Goal: Task Accomplishment & Management: Complete application form

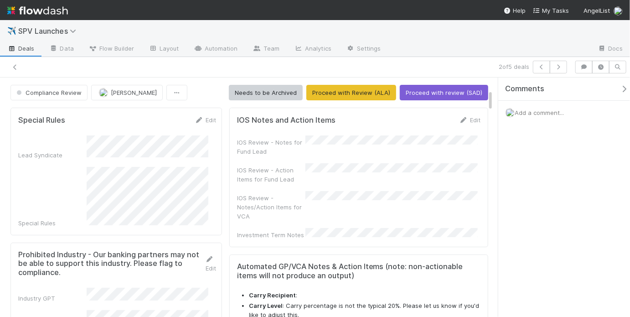
scroll to position [131, 0]
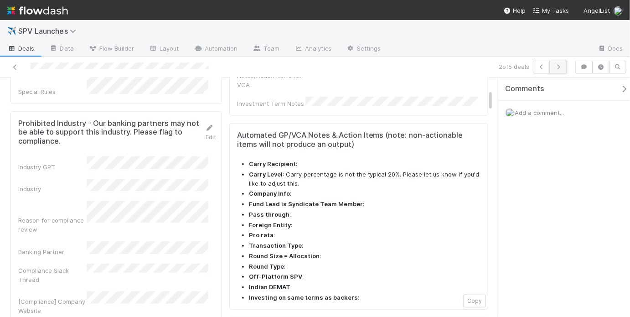
click at [560, 64] on icon "button" at bounding box center [558, 66] width 9 height 5
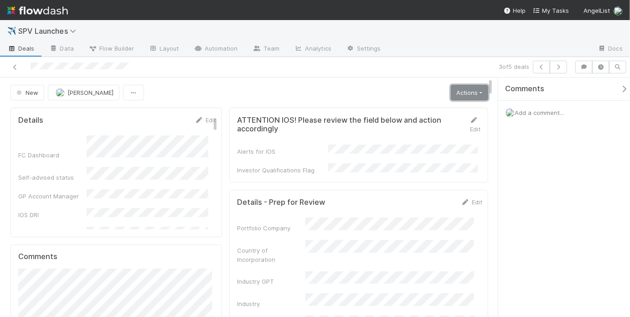
click at [474, 88] on link "Actions" at bounding box center [469, 92] width 37 height 15
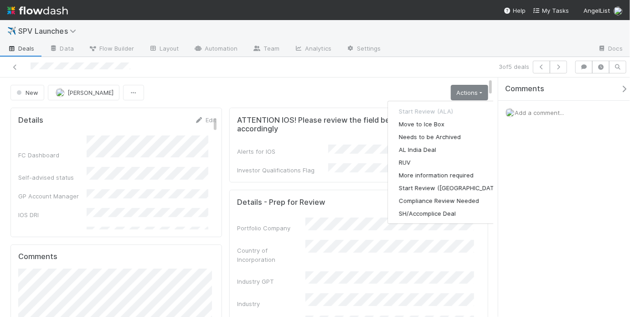
click at [346, 98] on div "New May Chang Actions Checklist must be completed Start Review (ALA) Move to Ic…" at bounding box center [249, 92] width 478 height 15
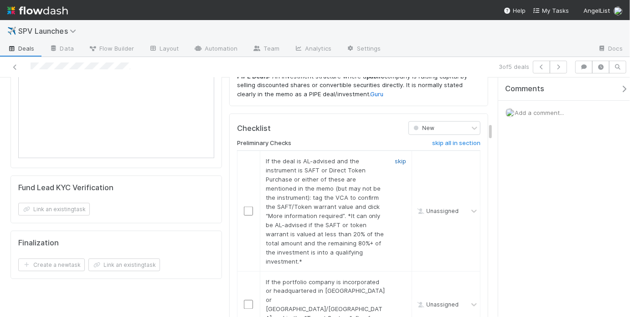
click at [395, 157] on link "skip" at bounding box center [400, 160] width 11 height 7
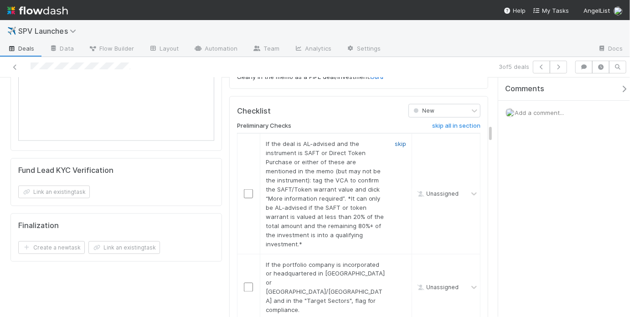
scroll to position [597, 0]
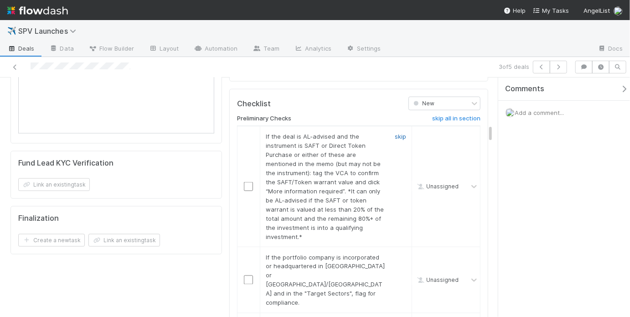
click at [395, 133] on link "skip" at bounding box center [400, 136] width 11 height 7
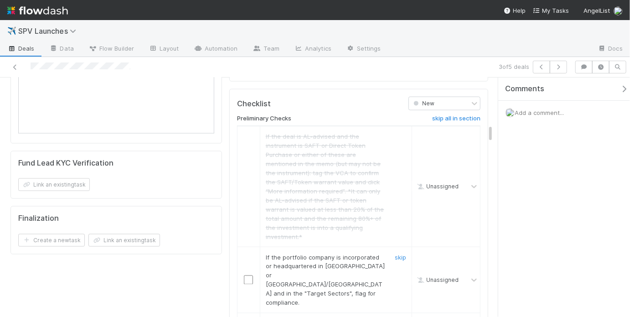
click at [402, 253] on div "skip" at bounding box center [399, 280] width 27 height 55
click at [397, 253] on link "skip" at bounding box center [400, 256] width 11 height 7
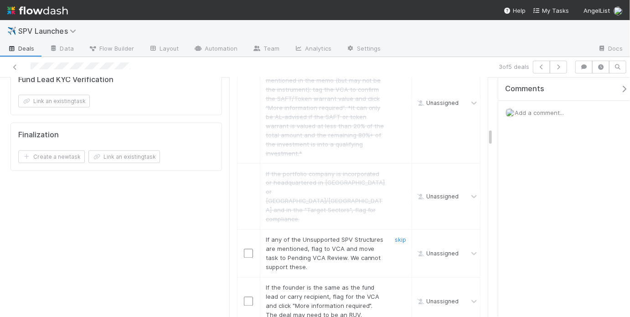
scroll to position [709, 0]
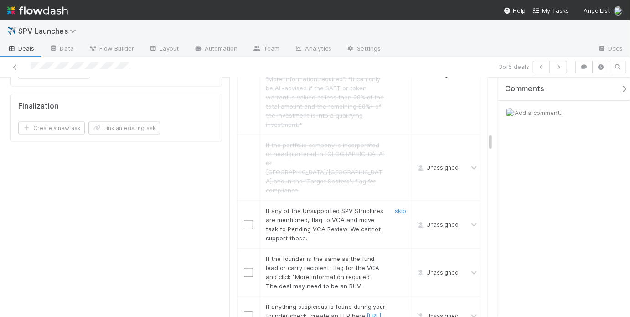
click at [394, 207] on div "skip" at bounding box center [399, 225] width 27 height 36
click at [395, 207] on link "skip" at bounding box center [400, 210] width 11 height 7
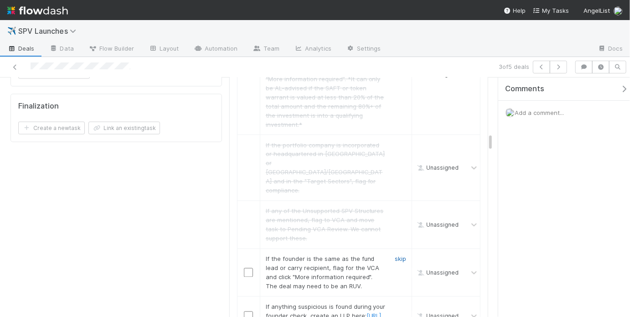
click at [399, 255] on link "skip" at bounding box center [400, 258] width 11 height 7
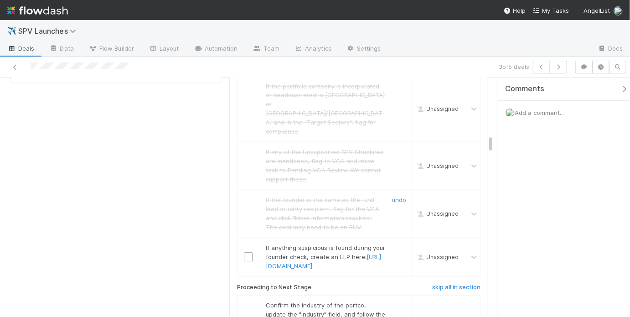
scroll to position [769, 0]
click at [398, 238] on td "If anything suspicious is found during your founder check, create an LLP here: …" at bounding box center [336, 257] width 152 height 39
click at [398, 244] on link "skip" at bounding box center [400, 247] width 11 height 7
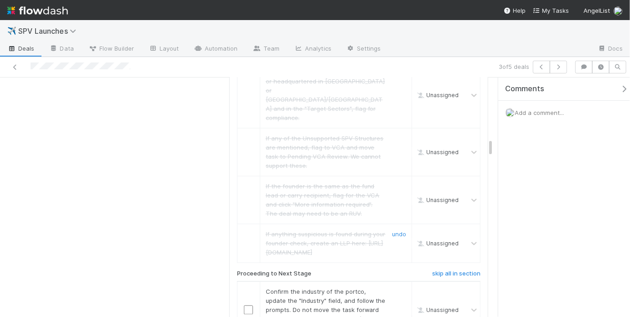
click at [394, 231] on link "undo" at bounding box center [399, 234] width 14 height 7
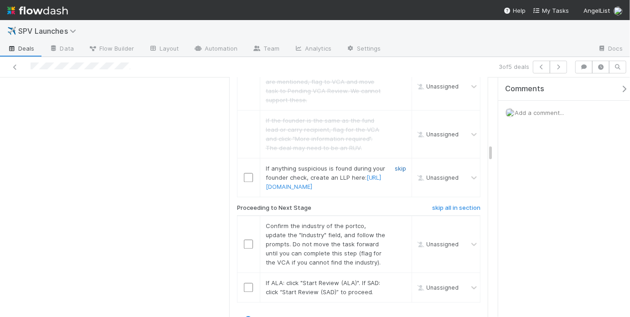
click at [395, 165] on link "skip" at bounding box center [400, 168] width 11 height 7
click at [244, 239] on input "checkbox" at bounding box center [248, 243] width 9 height 9
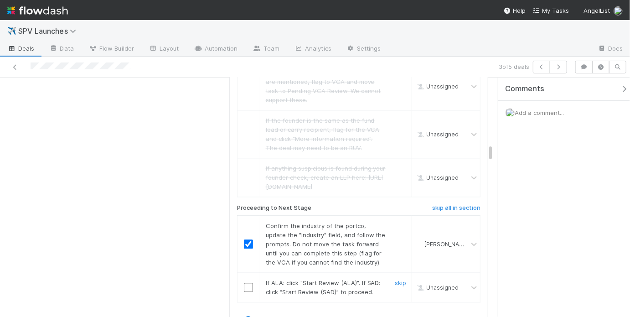
click at [247, 283] on input "checkbox" at bounding box center [248, 287] width 9 height 9
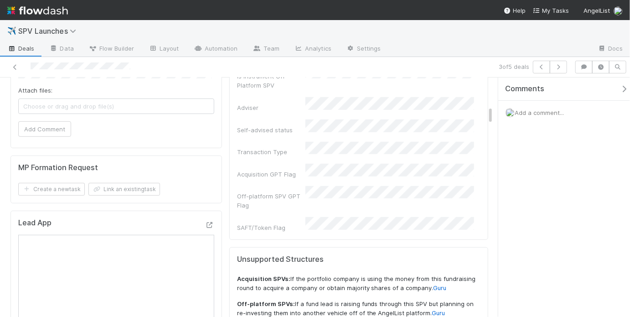
scroll to position [0, 0]
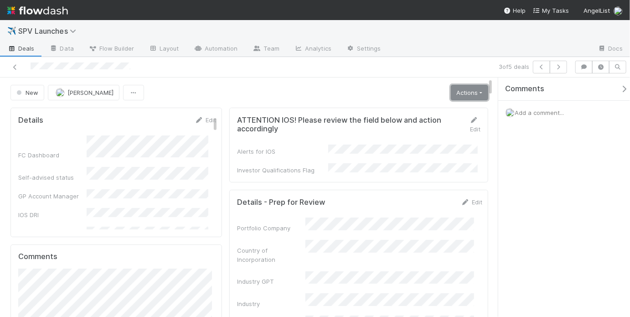
click at [460, 88] on link "Actions" at bounding box center [469, 92] width 37 height 15
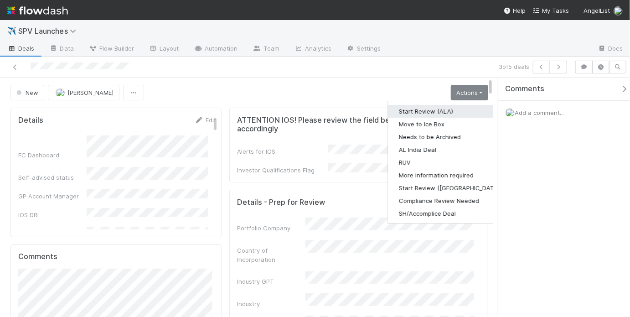
click at [439, 106] on button "Start Review (ALA)" at bounding box center [450, 111] width 124 height 13
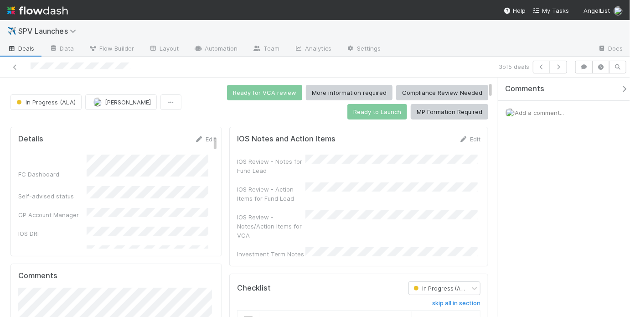
scroll to position [147, 0]
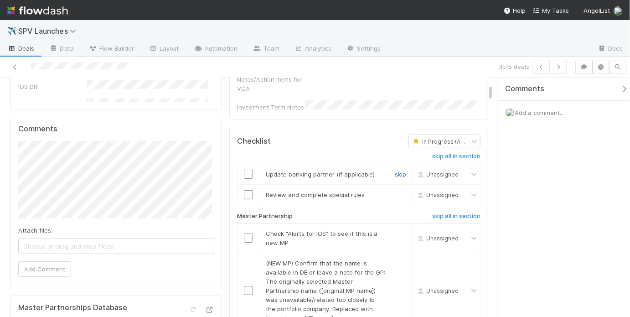
click at [398, 170] on link "skip" at bounding box center [400, 173] width 11 height 7
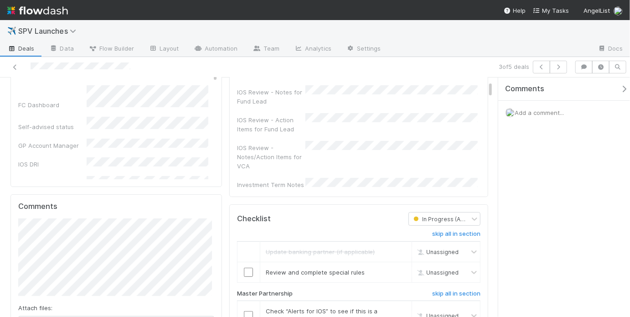
scroll to position [138, 0]
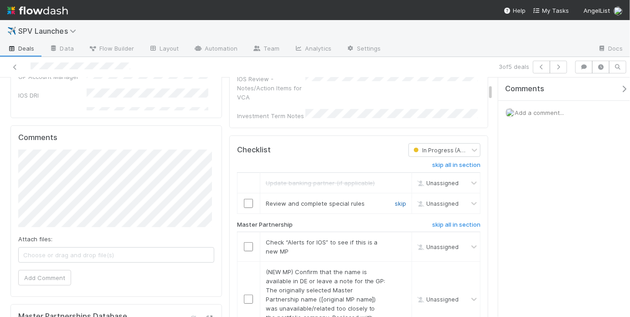
click at [395, 200] on link "skip" at bounding box center [400, 203] width 11 height 7
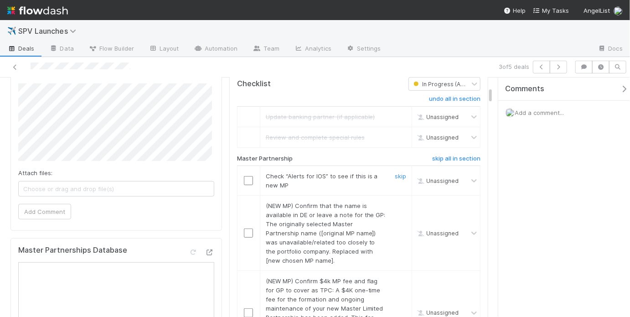
click at [253, 176] on div at bounding box center [249, 180] width 22 height 9
click at [249, 176] on input "checkbox" at bounding box center [248, 180] width 9 height 9
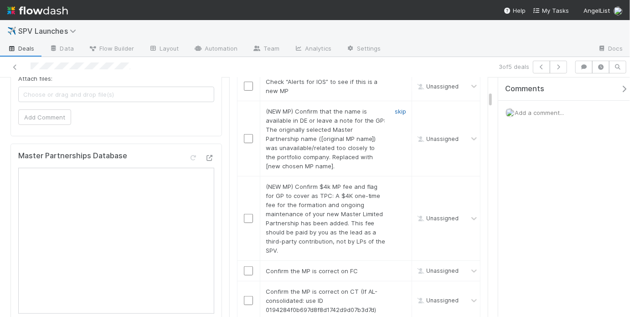
click at [395, 108] on link "skip" at bounding box center [400, 111] width 11 height 7
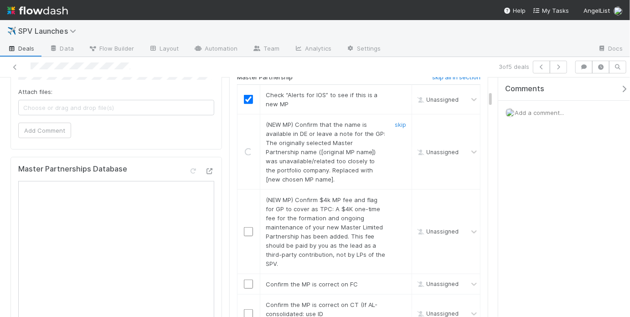
checkbox input "true"
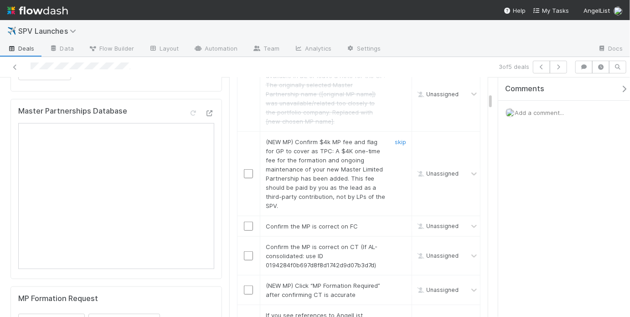
scroll to position [344, 0]
click at [399, 137] on link "skip" at bounding box center [400, 140] width 11 height 7
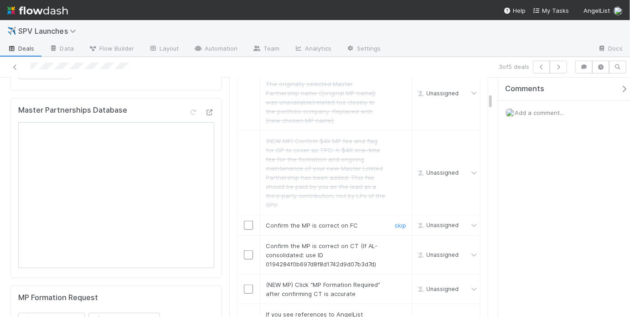
click at [248, 221] on input "checkbox" at bounding box center [248, 225] width 9 height 9
click at [248, 250] on input "checkbox" at bounding box center [248, 254] width 9 height 9
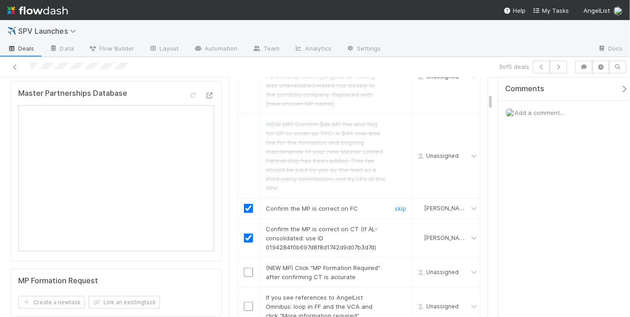
scroll to position [408, 0]
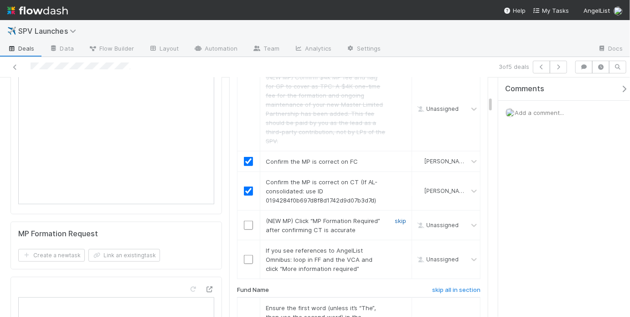
click at [395, 217] on link "skip" at bounding box center [400, 220] width 11 height 7
click at [396, 247] on link "skip" at bounding box center [400, 250] width 11 height 7
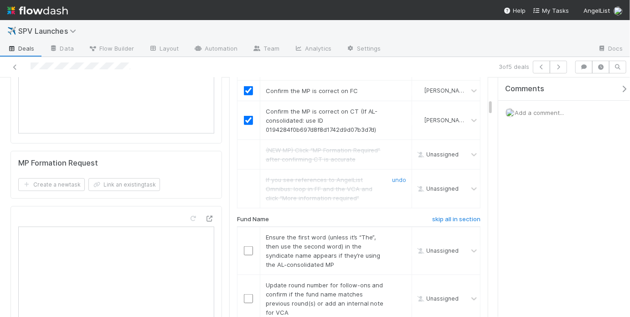
scroll to position [481, 0]
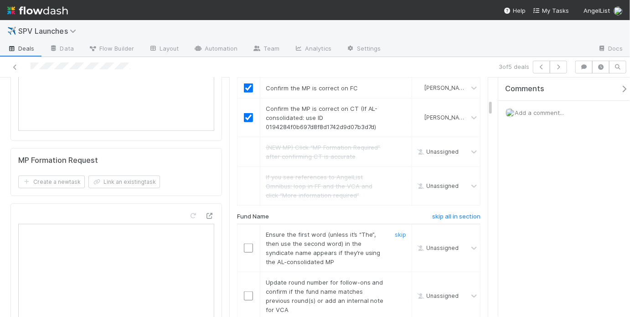
click at [247, 243] on input "checkbox" at bounding box center [248, 247] width 9 height 9
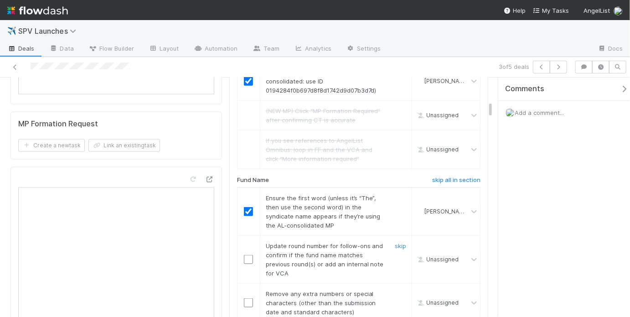
scroll to position [551, 0]
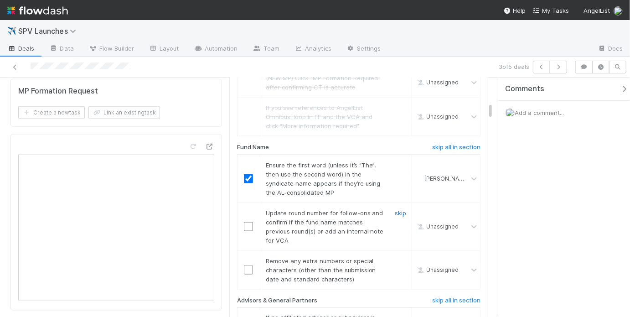
click at [395, 209] on link "skip" at bounding box center [400, 212] width 11 height 7
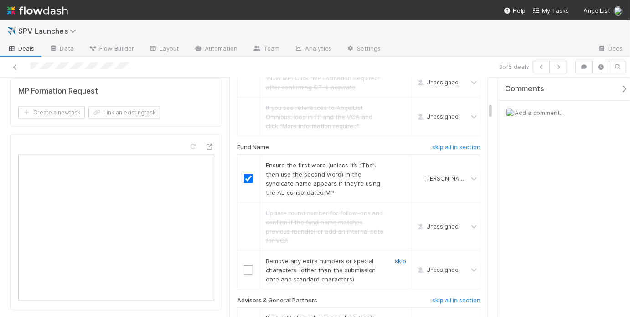
click at [395, 257] on link "skip" at bounding box center [400, 260] width 11 height 7
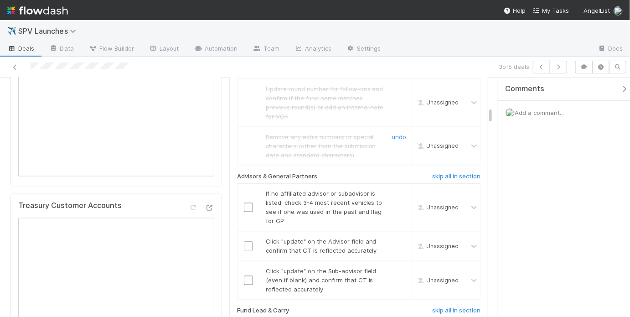
scroll to position [718, 0]
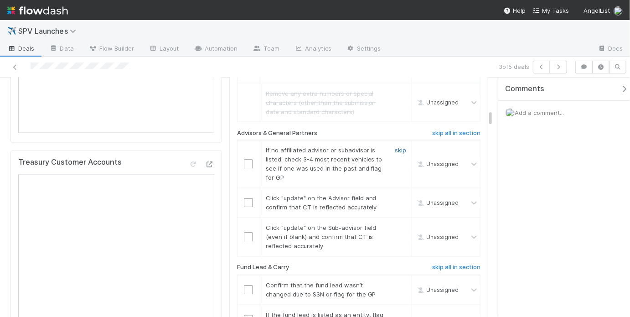
click at [395, 147] on link "skip" at bounding box center [400, 150] width 11 height 7
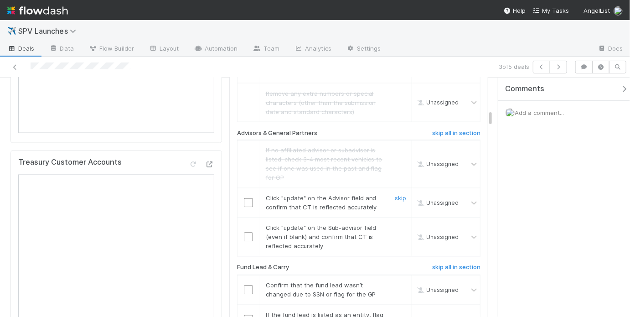
click at [244, 198] on input "checkbox" at bounding box center [248, 202] width 9 height 9
click at [246, 232] on input "checkbox" at bounding box center [248, 236] width 9 height 9
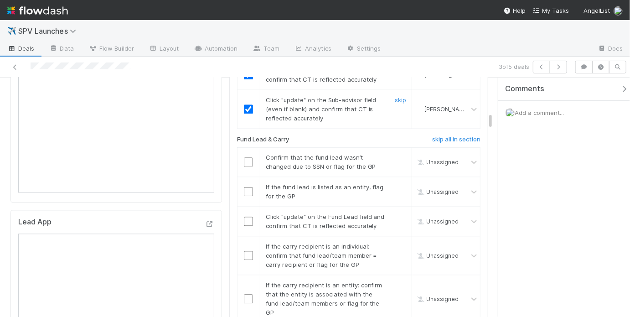
scroll to position [847, 0]
click at [249, 156] on input "checkbox" at bounding box center [248, 160] width 9 height 9
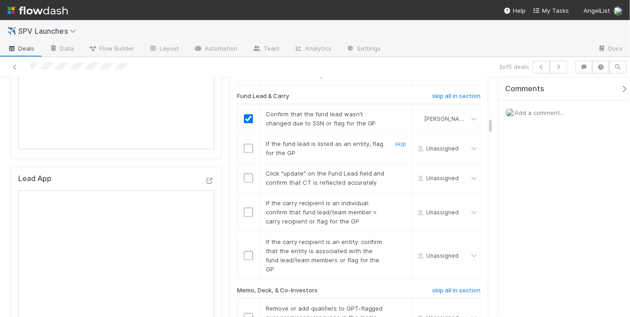
scroll to position [890, 0]
click at [395, 139] on link "skip" at bounding box center [400, 142] width 11 height 7
click at [245, 172] on input "checkbox" at bounding box center [248, 176] width 9 height 9
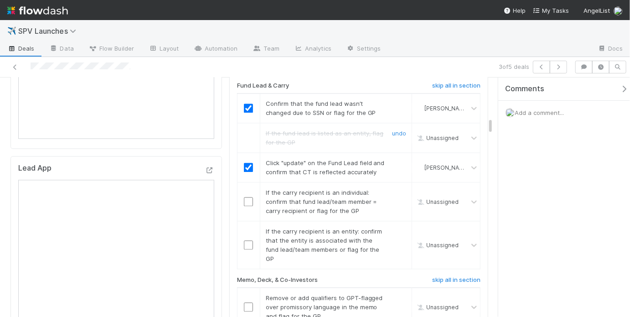
scroll to position [904, 0]
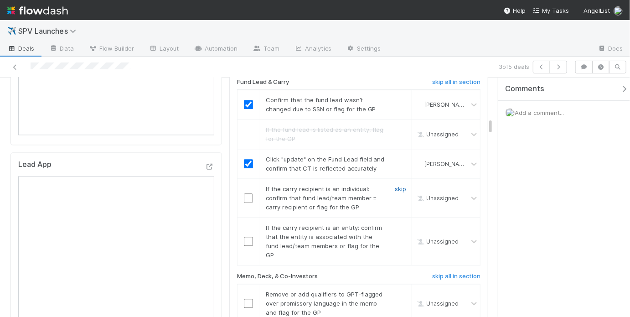
click at [395, 185] on link "skip" at bounding box center [400, 188] width 11 height 7
click at [244, 237] on input "checkbox" at bounding box center [248, 241] width 9 height 9
click at [395, 185] on link "skip" at bounding box center [400, 188] width 11 height 7
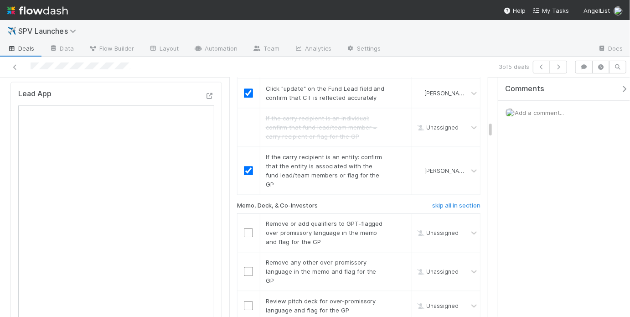
scroll to position [984, 0]
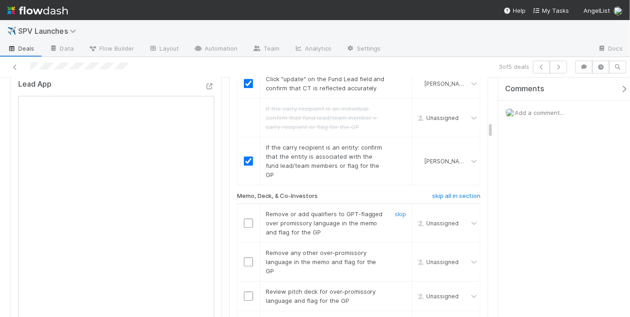
click at [244, 218] on input "checkbox" at bounding box center [248, 222] width 9 height 9
click at [247, 257] on input "checkbox" at bounding box center [248, 261] width 9 height 9
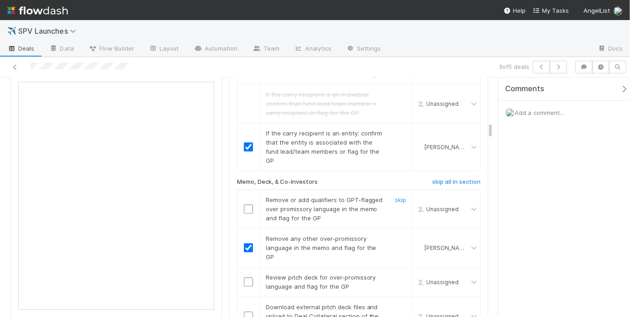
click at [248, 204] on input "checkbox" at bounding box center [248, 208] width 9 height 9
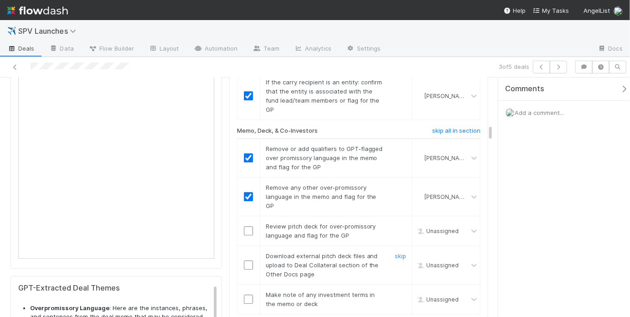
scroll to position [1050, 0]
click at [246, 225] on input "checkbox" at bounding box center [248, 229] width 9 height 9
click at [396, 251] on link "skip" at bounding box center [400, 254] width 11 height 7
click at [250, 294] on input "checkbox" at bounding box center [248, 298] width 9 height 9
click at [398, 251] on link "skip" at bounding box center [400, 254] width 11 height 7
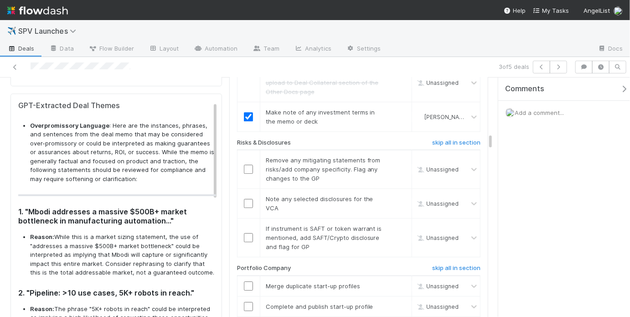
scroll to position [1245, 0]
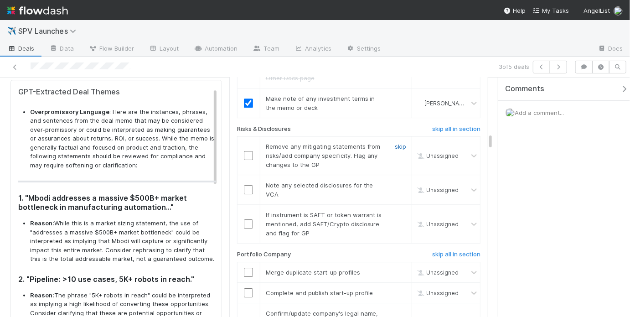
click at [398, 143] on link "skip" at bounding box center [400, 146] width 11 height 7
click at [395, 181] on link "skip" at bounding box center [400, 184] width 11 height 7
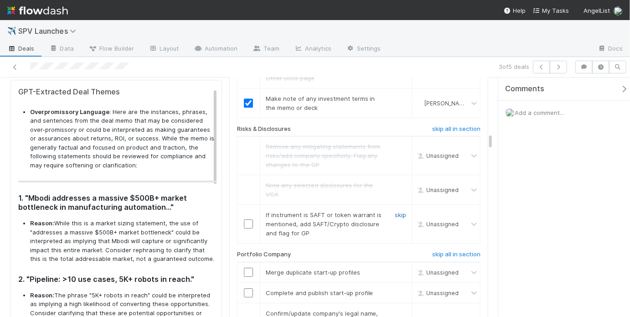
click at [396, 211] on link "skip" at bounding box center [400, 214] width 11 height 7
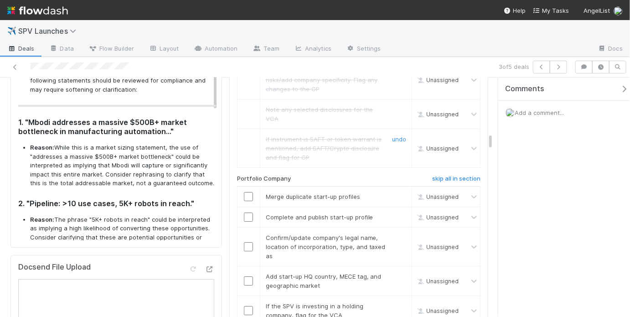
scroll to position [1355, 0]
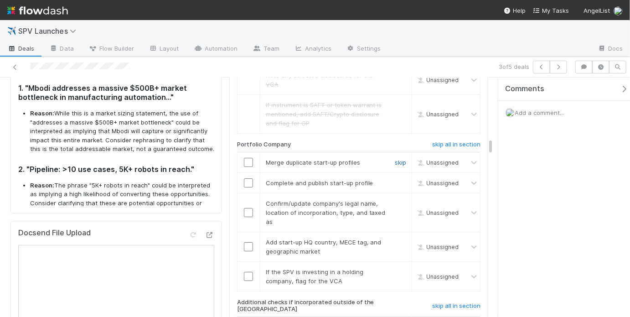
click at [396, 159] on link "skip" at bounding box center [400, 162] width 11 height 7
click at [247, 178] on input "checkbox" at bounding box center [248, 182] width 9 height 9
click at [397, 159] on link "skip" at bounding box center [400, 162] width 11 height 7
click at [395, 179] on link "skip" at bounding box center [400, 182] width 11 height 7
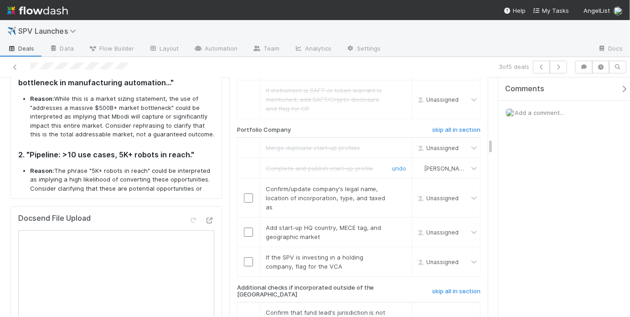
scroll to position [1370, 0]
click at [248, 193] on input "checkbox" at bounding box center [248, 197] width 9 height 9
click at [247, 227] on input "checkbox" at bounding box center [248, 231] width 9 height 9
click at [395, 253] on link "skip" at bounding box center [400, 256] width 11 height 7
click at [244, 193] on input "checkbox" at bounding box center [248, 197] width 9 height 9
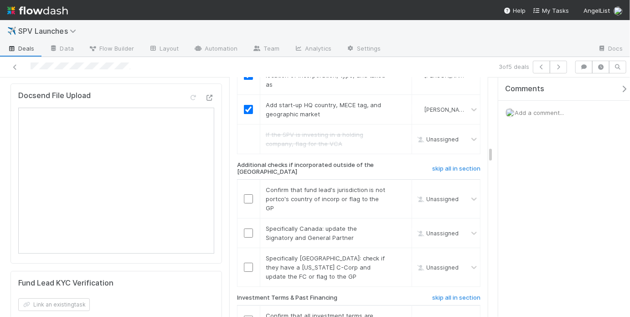
scroll to position [1547, 0]
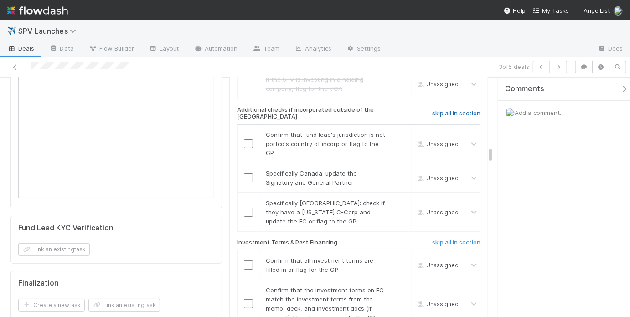
click at [444, 110] on h6 "skip all in section" at bounding box center [456, 113] width 48 height 7
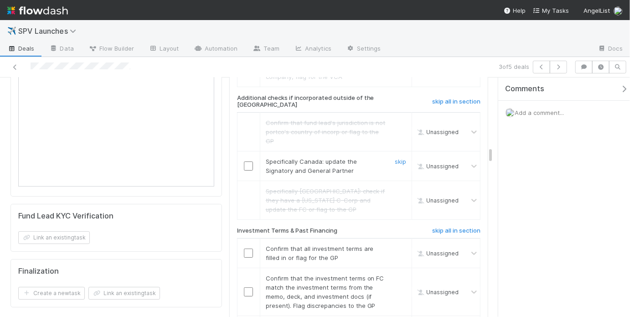
scroll to position [1560, 0]
click at [398, 157] on link "undo" at bounding box center [399, 160] width 14 height 7
click at [399, 157] on link "skip" at bounding box center [400, 160] width 11 height 7
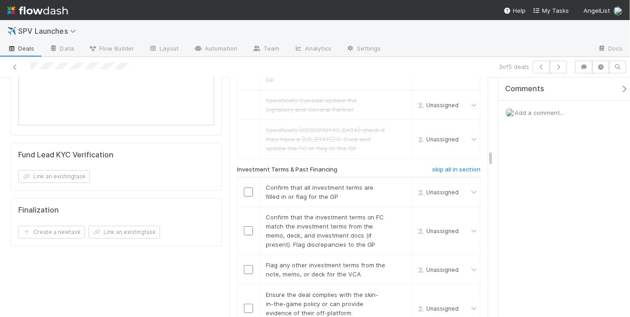
scroll to position [1621, 0]
click at [249, 186] on input "checkbox" at bounding box center [248, 190] width 9 height 9
click at [249, 225] on input "checkbox" at bounding box center [248, 229] width 9 height 9
click at [400, 260] on link "skip" at bounding box center [400, 263] width 11 height 7
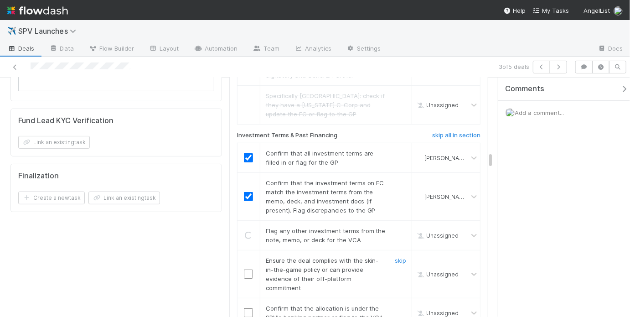
scroll to position [1665, 0]
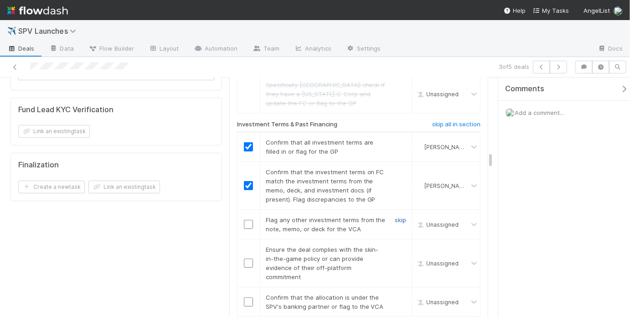
click at [395, 216] on link "skip" at bounding box center [400, 219] width 11 height 7
click at [244, 258] on input "checkbox" at bounding box center [248, 262] width 9 height 9
click at [245, 297] on input "checkbox" at bounding box center [248, 301] width 9 height 9
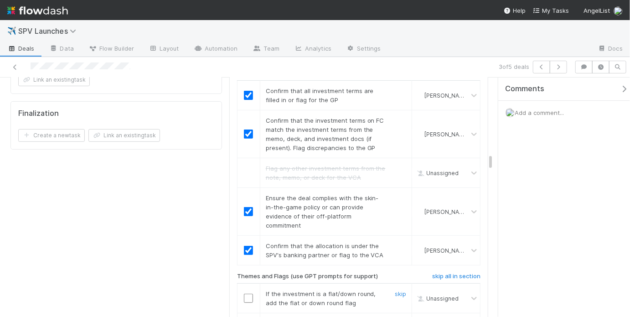
scroll to position [1726, 0]
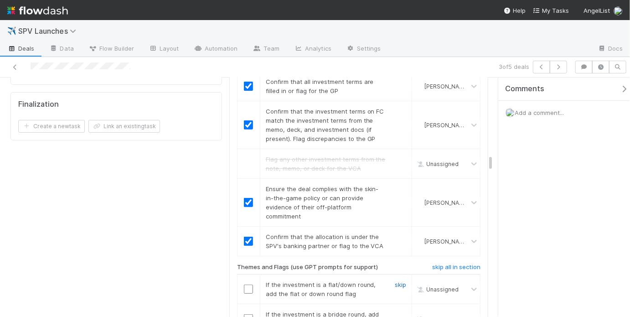
click at [395, 281] on link "skip" at bounding box center [400, 284] width 11 height 7
click at [395, 310] on link "skip" at bounding box center [400, 313] width 11 height 7
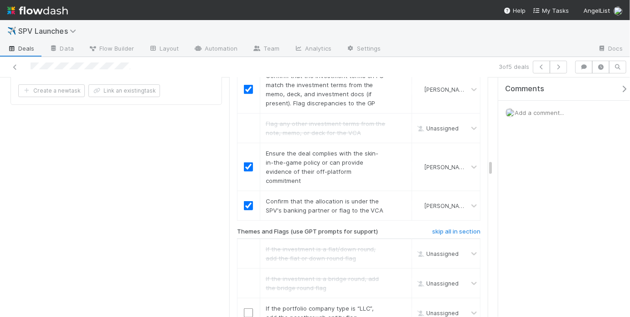
scroll to position [1865, 0]
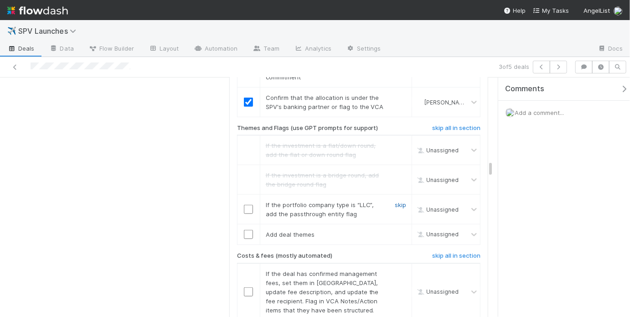
click at [398, 201] on link "skip" at bounding box center [400, 204] width 11 height 7
click at [248, 230] on input "checkbox" at bounding box center [248, 234] width 9 height 9
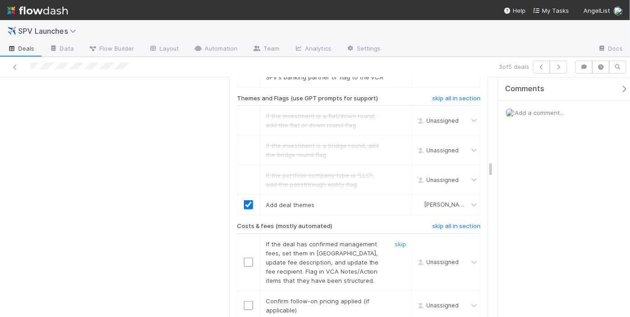
scroll to position [1910, 0]
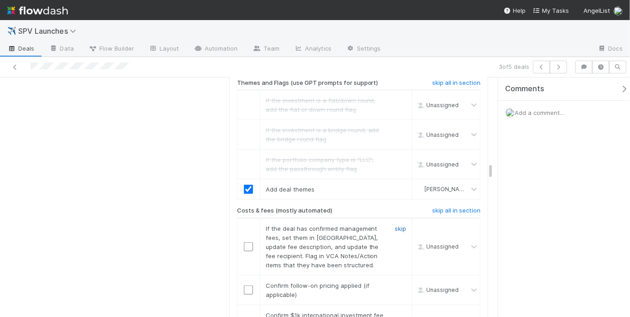
click at [395, 225] on link "skip" at bounding box center [400, 228] width 11 height 7
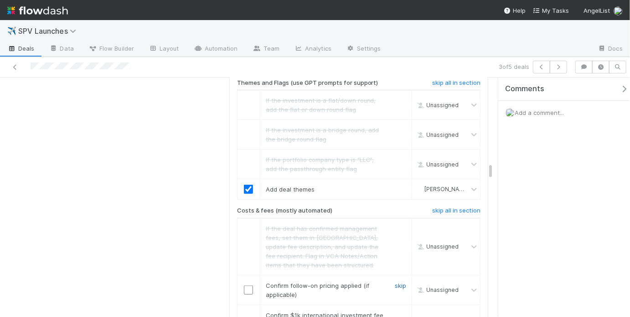
click at [395, 282] on link "skip" at bounding box center [400, 285] width 11 height 7
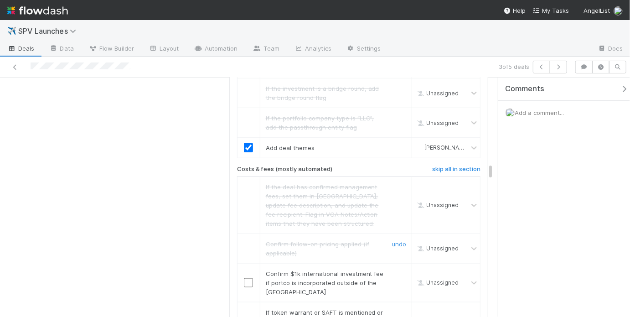
scroll to position [1962, 0]
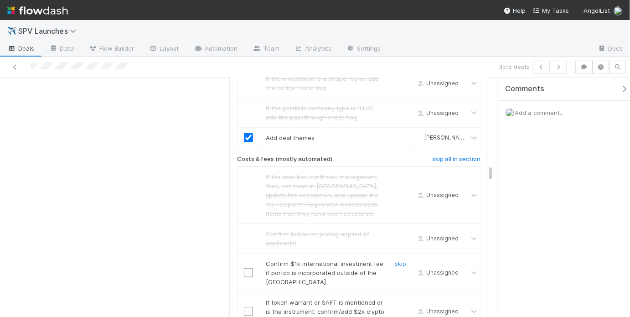
click at [403, 259] on div "skip" at bounding box center [399, 272] width 27 height 27
click at [399, 260] on link "skip" at bounding box center [400, 263] width 11 height 7
click at [398, 299] on link "skip" at bounding box center [400, 302] width 11 height 7
click at [400, 299] on link "skip" at bounding box center [400, 302] width 11 height 7
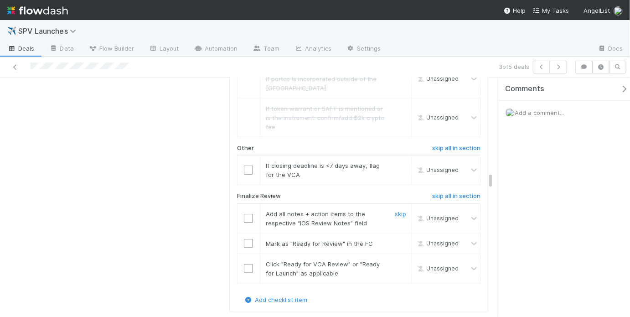
scroll to position [2156, 0]
click at [399, 161] on link "skip" at bounding box center [400, 164] width 11 height 7
click at [244, 213] on input "checkbox" at bounding box center [248, 217] width 9 height 9
click at [248, 238] on input "checkbox" at bounding box center [248, 242] width 9 height 9
click at [248, 263] on input "checkbox" at bounding box center [248, 267] width 9 height 9
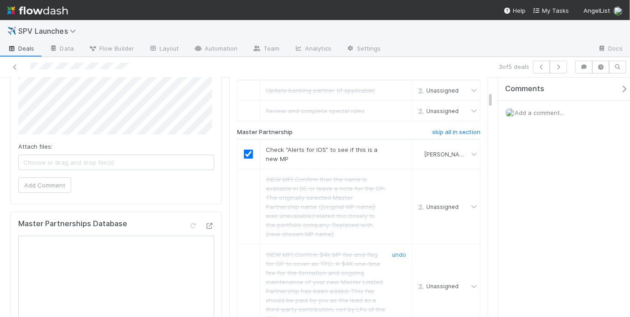
scroll to position [0, 0]
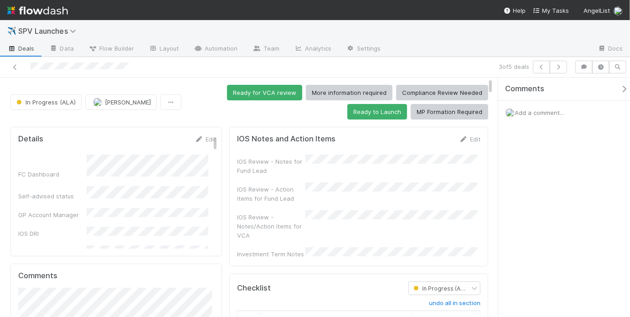
click at [312, 178] on div "IOS Review - Notes for Fund Lead IOS Review - Action Items for Fund Lead IOS Re…" at bounding box center [358, 207] width 243 height 104
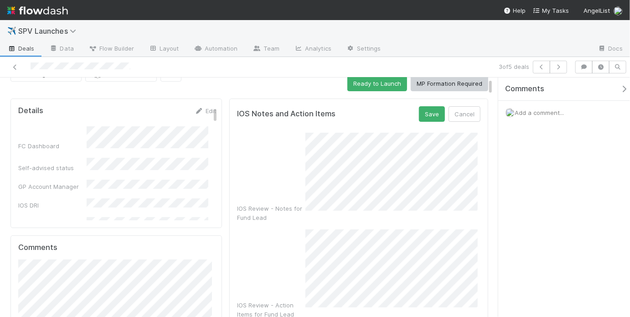
scroll to position [66, 0]
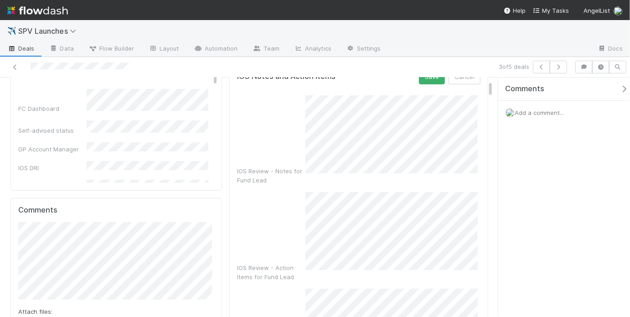
click at [300, 211] on div "IOS Review - Action Items for Fund Lead" at bounding box center [358, 236] width 243 height 89
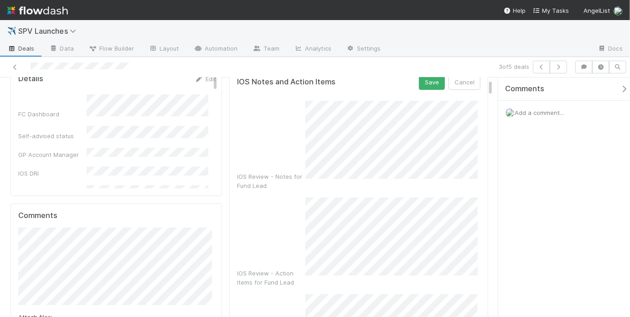
scroll to position [29, 0]
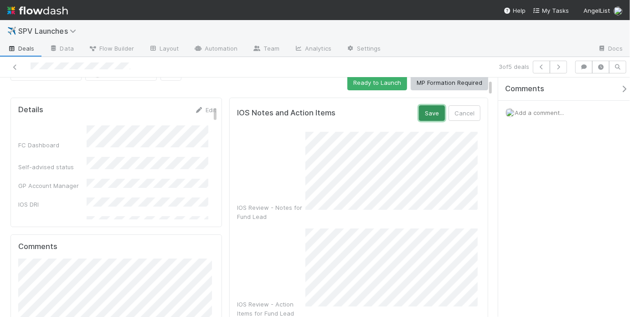
click at [423, 116] on button "Save" at bounding box center [432, 112] width 26 height 15
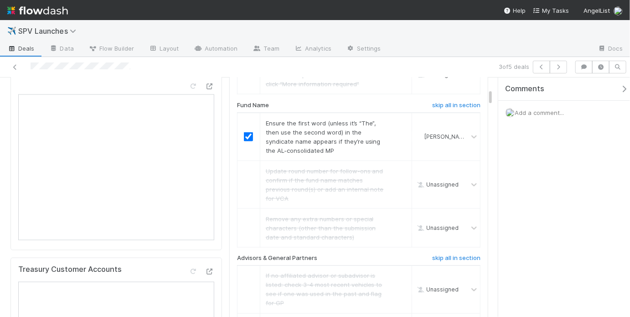
scroll to position [0, 0]
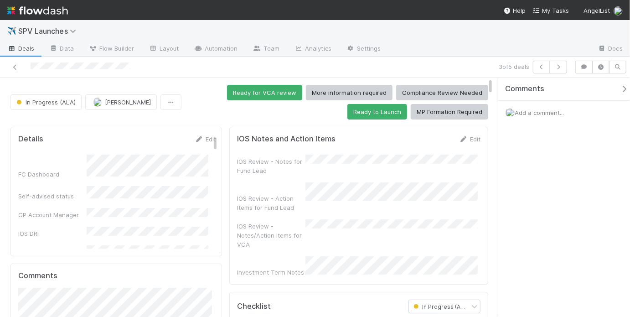
click at [255, 109] on div "Ready for VCA review More information required Compliance Review Needed Ready t…" at bounding box center [336, 102] width 303 height 35
click at [251, 95] on button "Ready for VCA review" at bounding box center [264, 92] width 75 height 15
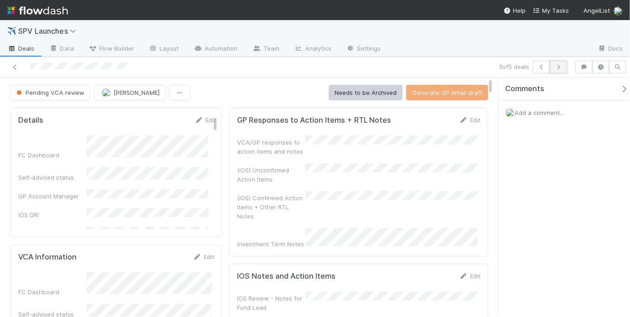
click at [558, 67] on icon "button" at bounding box center [558, 66] width 9 height 5
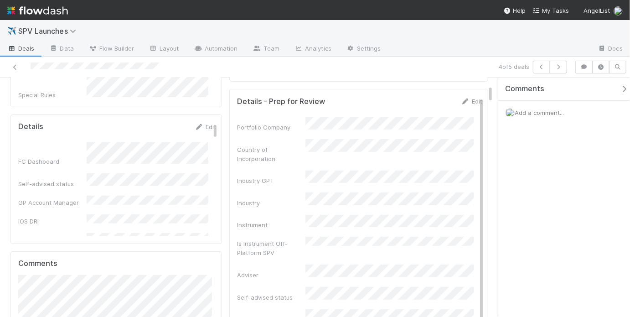
scroll to position [97, 0]
click at [15, 65] on icon at bounding box center [14, 67] width 9 height 6
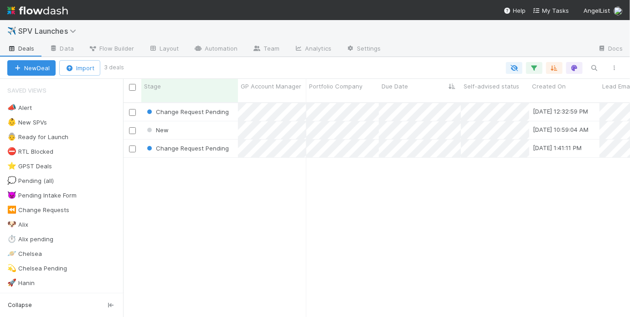
scroll to position [216, 501]
click at [209, 123] on div "New" at bounding box center [189, 130] width 97 height 18
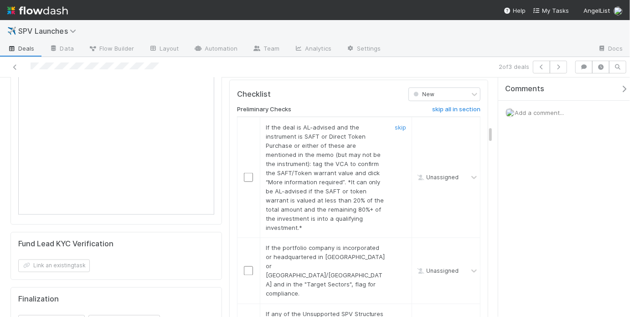
scroll to position [628, 0]
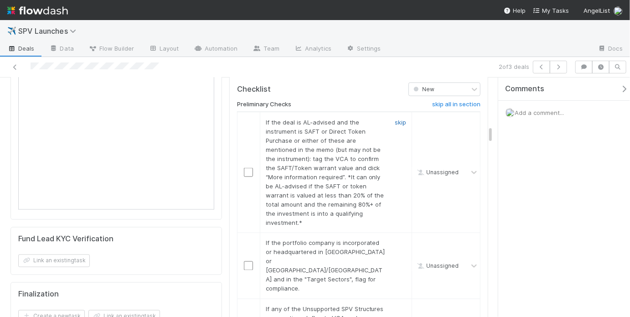
click at [398, 119] on link "skip" at bounding box center [400, 122] width 11 height 7
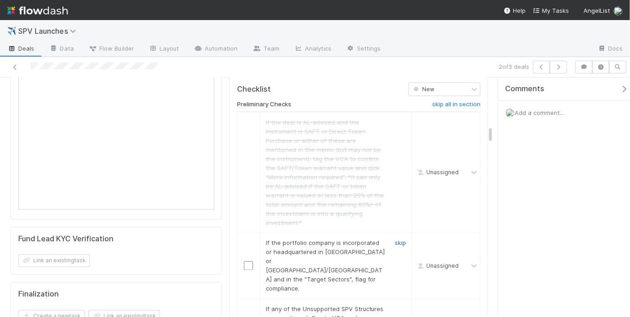
click at [398, 239] on link "skip" at bounding box center [400, 242] width 11 height 7
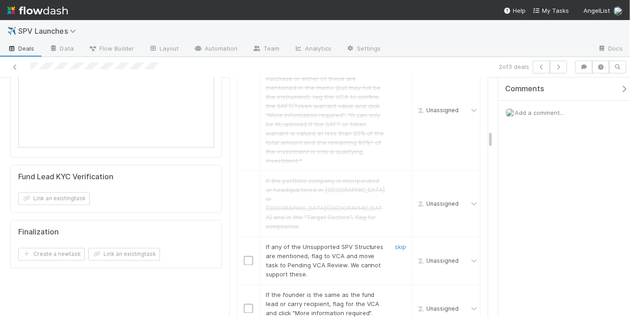
scroll to position [692, 0]
click at [397, 242] on link "skip" at bounding box center [400, 245] width 11 height 7
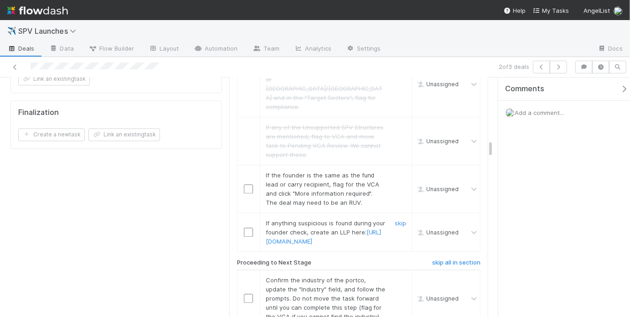
scroll to position [811, 0]
click at [395, 170] on link "skip" at bounding box center [400, 173] width 11 height 7
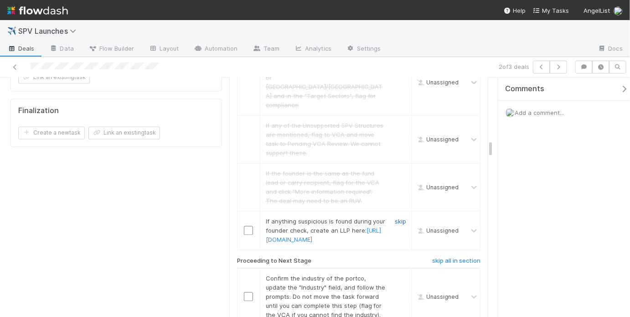
click at [395, 218] on link "skip" at bounding box center [400, 221] width 11 height 7
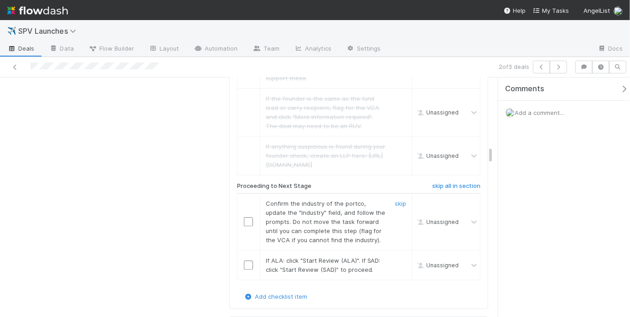
scroll to position [898, 0]
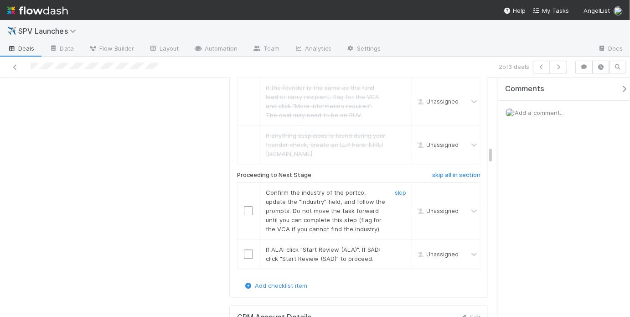
click at [245, 206] on input "checkbox" at bounding box center [248, 210] width 9 height 9
click at [247, 249] on input "checkbox" at bounding box center [248, 253] width 9 height 9
checkbox input "true"
click at [247, 249] on input "checkbox" at bounding box center [248, 253] width 9 height 9
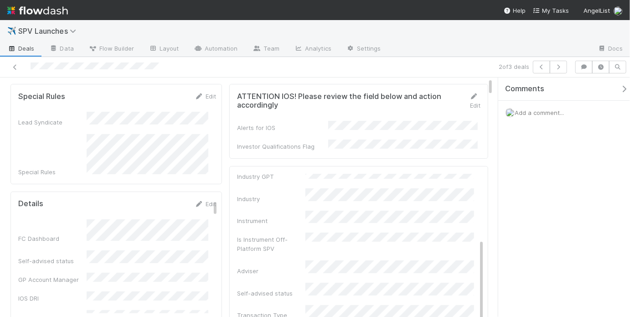
scroll to position [0, 0]
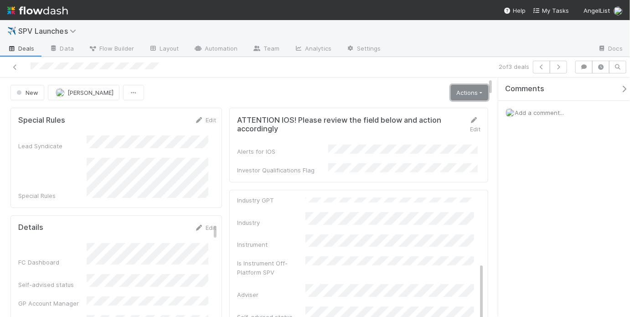
click at [468, 93] on link "Actions" at bounding box center [469, 92] width 37 height 15
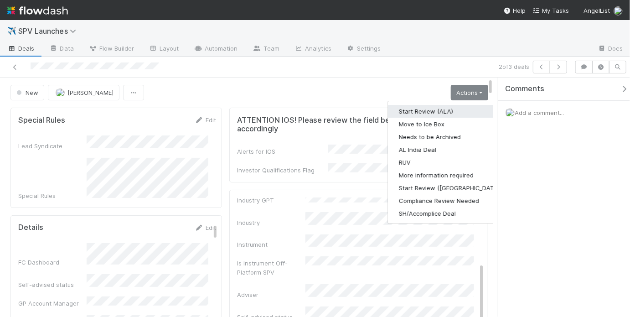
click at [454, 110] on button "Start Review (ALA)" at bounding box center [450, 111] width 124 height 13
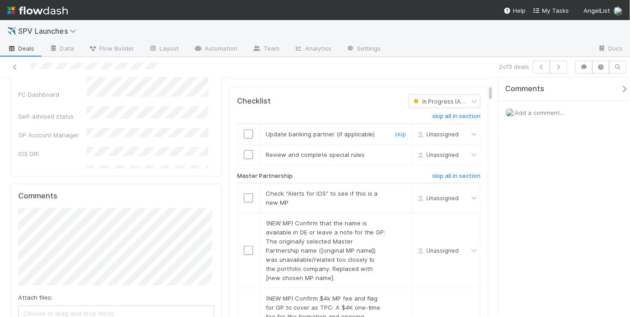
scroll to position [182, 0]
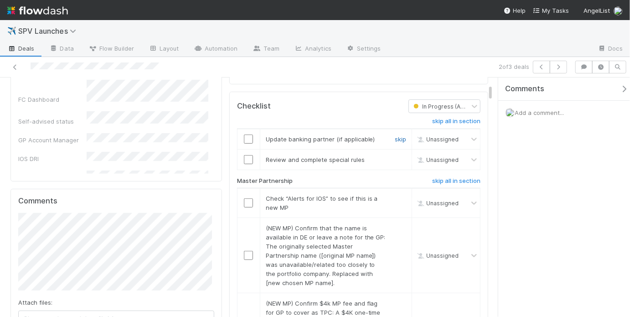
click at [396, 135] on link "skip" at bounding box center [400, 138] width 11 height 7
click at [241, 155] on div at bounding box center [249, 159] width 22 height 9
click at [245, 155] on input "checkbox" at bounding box center [248, 159] width 9 height 9
click at [246, 198] on input "checkbox" at bounding box center [248, 202] width 9 height 9
checkbox input "true"
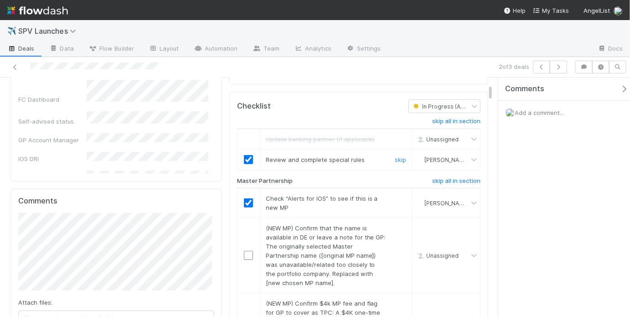
click at [248, 155] on input "checkbox" at bounding box center [248, 159] width 9 height 9
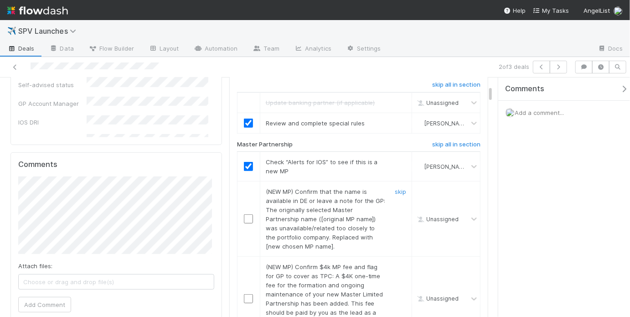
scroll to position [233, 0]
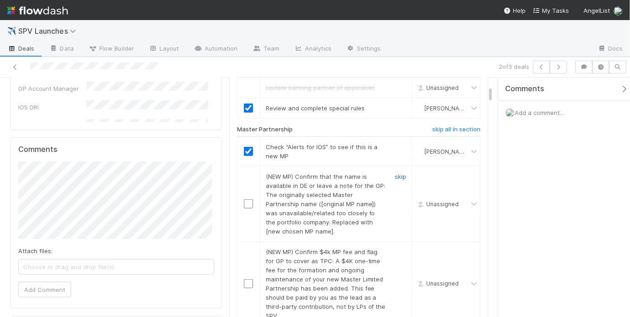
click at [398, 173] on link "skip" at bounding box center [400, 176] width 11 height 7
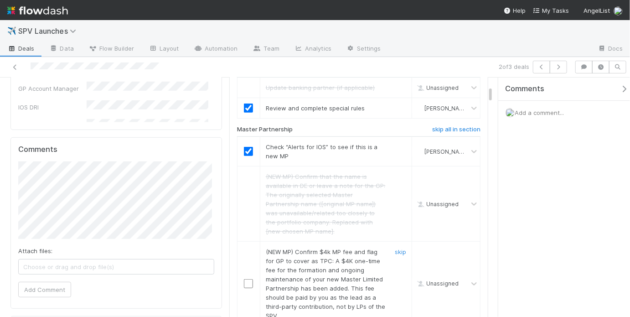
click at [389, 247] on div "skip" at bounding box center [399, 283] width 27 height 73
click at [395, 248] on link "skip" at bounding box center [400, 251] width 11 height 7
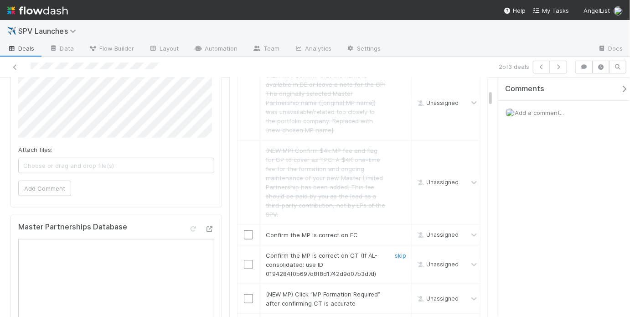
scroll to position [336, 0]
click at [248, 229] on input "checkbox" at bounding box center [248, 233] width 9 height 9
click at [244, 259] on input "checkbox" at bounding box center [248, 263] width 9 height 9
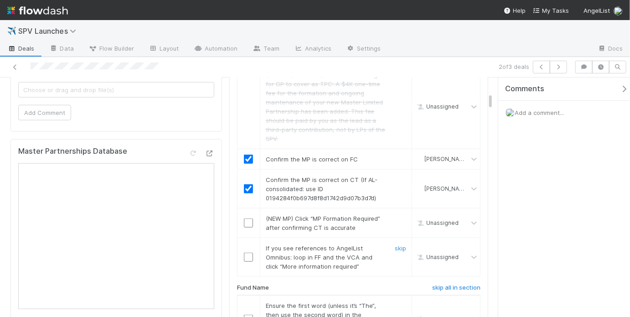
scroll to position [426, 0]
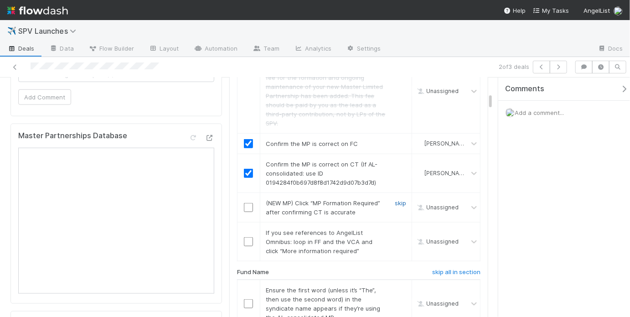
click at [395, 199] on link "skip" at bounding box center [400, 202] width 11 height 7
click at [395, 229] on link "skip" at bounding box center [400, 232] width 11 height 7
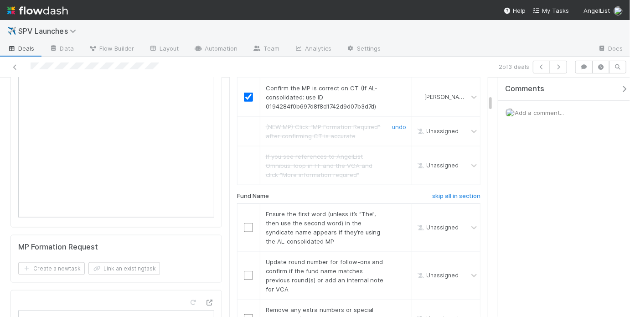
scroll to position [596, 0]
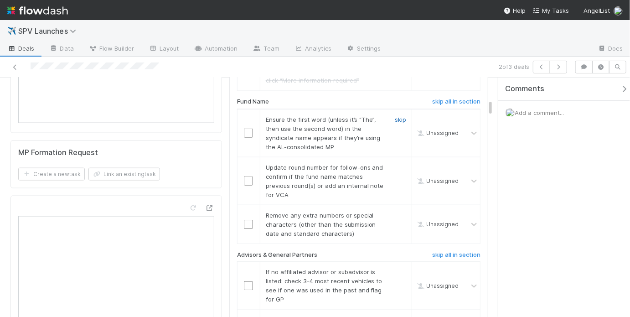
click at [399, 116] on link "skip" at bounding box center [400, 119] width 11 height 7
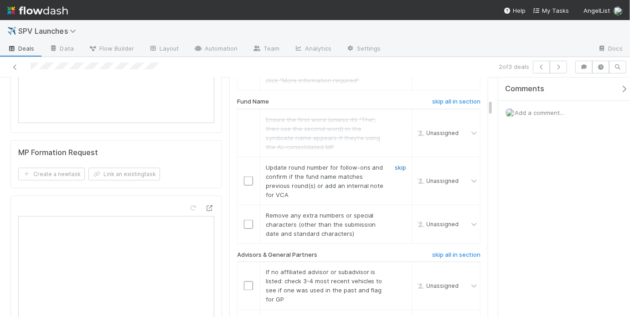
click at [395, 164] on link "skip" at bounding box center [400, 167] width 11 height 7
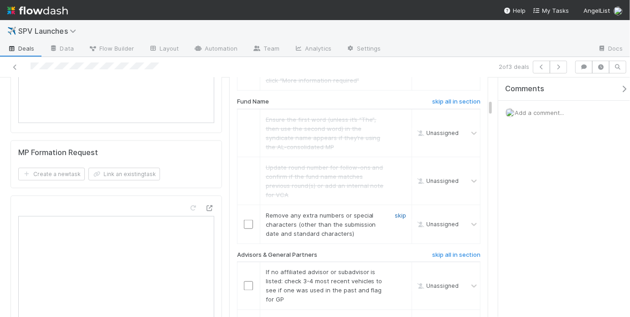
click at [397, 212] on link "skip" at bounding box center [400, 215] width 11 height 7
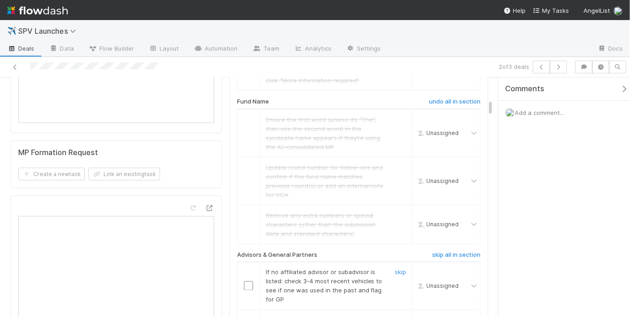
click at [248, 281] on input "checkbox" at bounding box center [248, 285] width 9 height 9
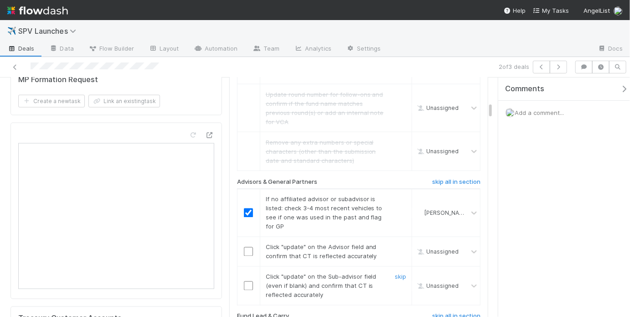
scroll to position [687, 0]
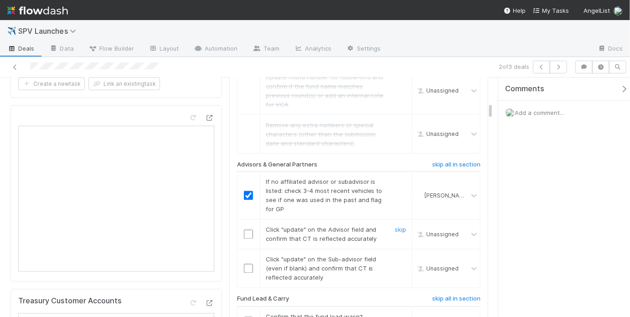
click at [247, 230] on input "checkbox" at bounding box center [248, 234] width 9 height 9
click at [248, 264] on input "checkbox" at bounding box center [248, 268] width 9 height 9
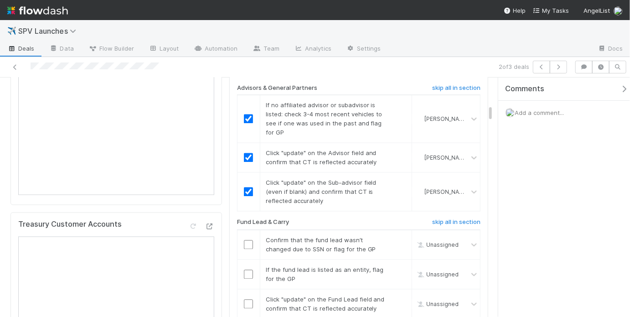
scroll to position [777, 0]
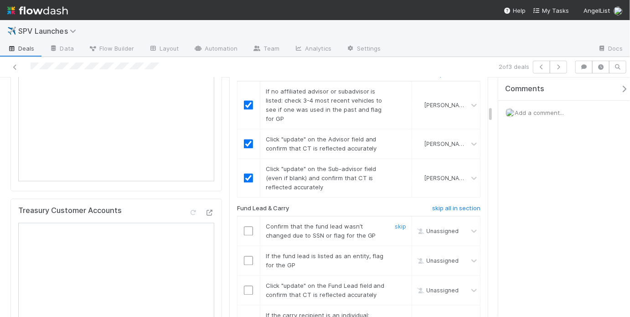
click at [245, 227] on input "checkbox" at bounding box center [248, 231] width 9 height 9
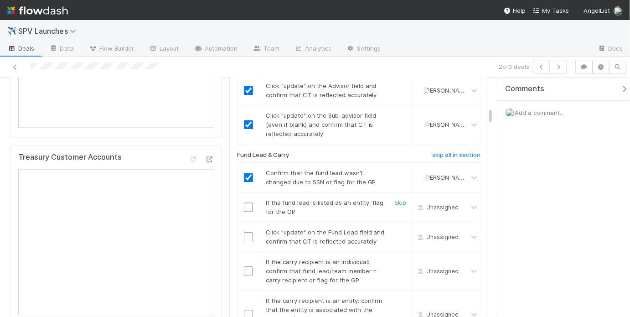
scroll to position [842, 0]
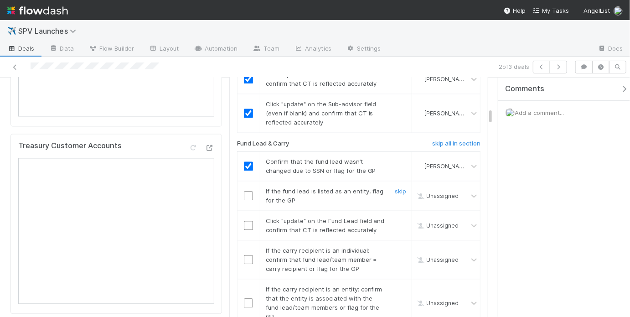
click at [264, 187] on div "If the fund lead is listed as an entity, flag for the GP" at bounding box center [322, 196] width 127 height 18
drag, startPoint x: 263, startPoint y: 177, endPoint x: 307, endPoint y: 182, distance: 43.6
click at [307, 188] on span "If the fund lead is listed as an entity, flag for the GP" at bounding box center [325, 196] width 118 height 16
click at [314, 189] on div "If the fund lead is listed as an entity, flag for the GP" at bounding box center [322, 196] width 127 height 18
drag, startPoint x: 262, startPoint y: 178, endPoint x: 320, endPoint y: 177, distance: 57.9
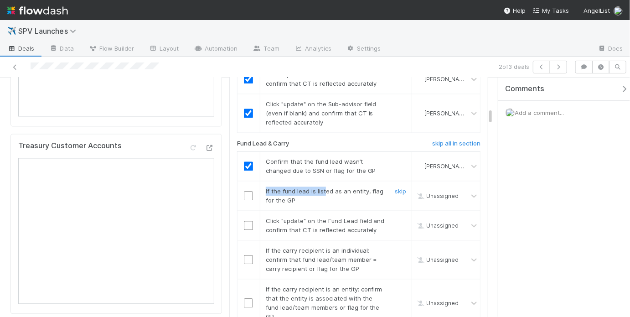
click at [320, 187] on div "If the fund lead is listed as an entity, flag for the GP" at bounding box center [322, 196] width 127 height 18
click at [299, 187] on div "If the fund lead is listed as an entity, flag for the GP" at bounding box center [322, 196] width 127 height 18
click at [397, 188] on link "skip" at bounding box center [400, 191] width 11 height 7
click at [248, 221] on input "checkbox" at bounding box center [248, 225] width 9 height 9
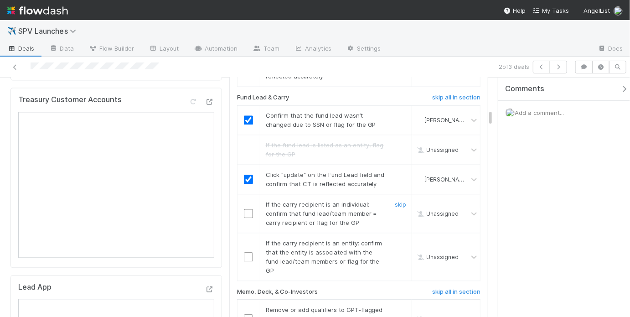
scroll to position [895, 0]
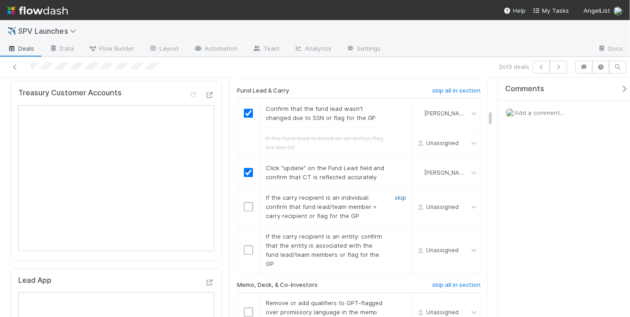
click at [395, 194] on link "skip" at bounding box center [400, 197] width 11 height 7
click at [246, 245] on input "checkbox" at bounding box center [248, 249] width 9 height 9
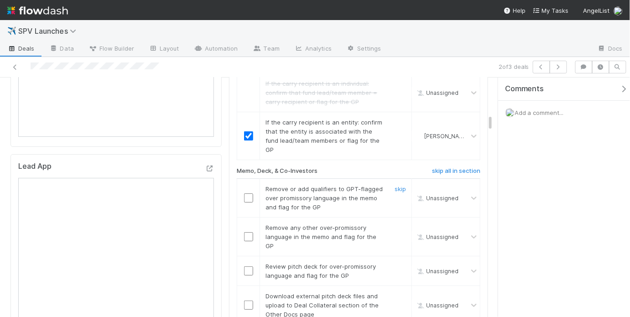
scroll to position [1025, 0]
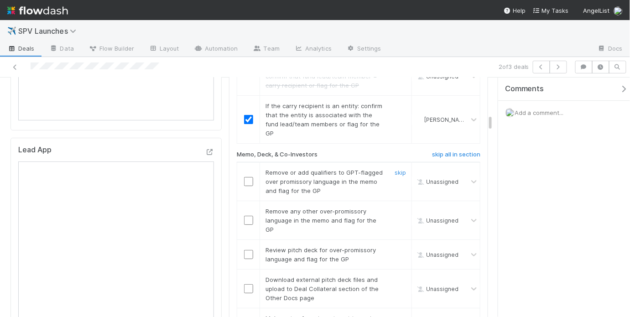
click at [246, 177] on input "checkbox" at bounding box center [248, 181] width 9 height 9
click at [248, 216] on input "checkbox" at bounding box center [248, 220] width 9 height 9
click at [246, 250] on input "checkbox" at bounding box center [248, 254] width 9 height 9
click at [399, 276] on link "skip" at bounding box center [399, 279] width 11 height 7
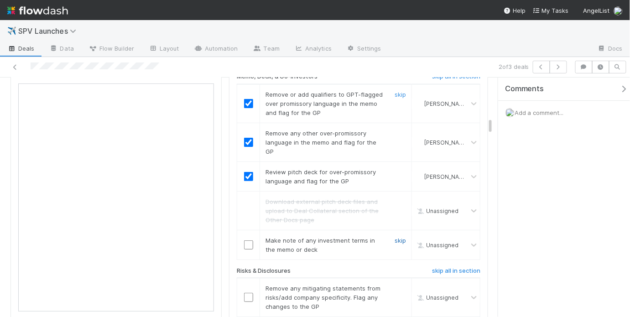
click at [394, 237] on link "skip" at bounding box center [399, 240] width 11 height 7
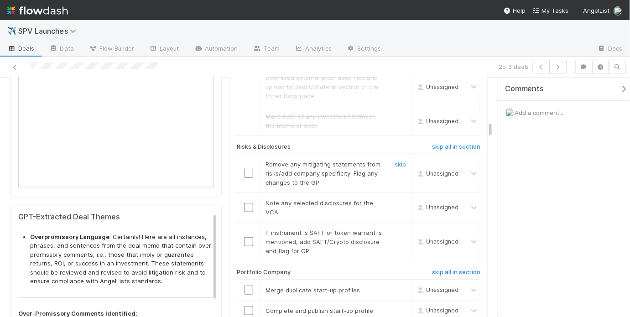
scroll to position [1229, 0]
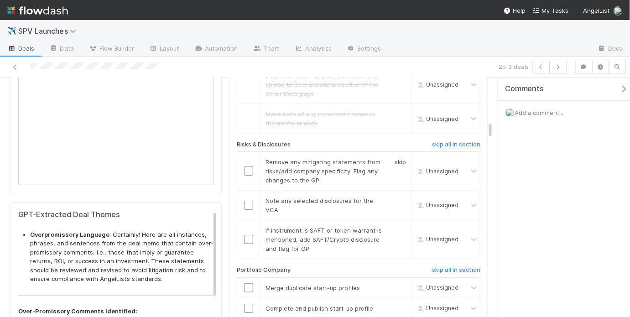
click at [395, 158] on link "skip" at bounding box center [399, 161] width 11 height 7
click at [394, 197] on link "skip" at bounding box center [399, 200] width 11 height 7
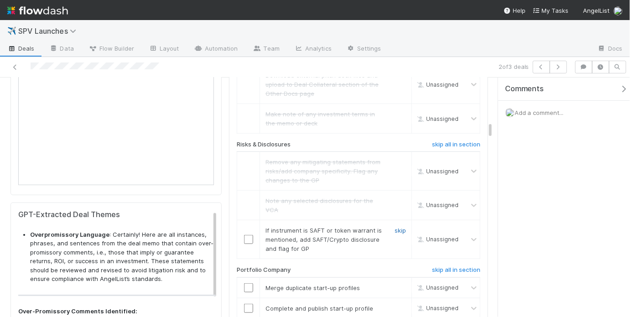
click at [394, 227] on link "skip" at bounding box center [399, 230] width 11 height 7
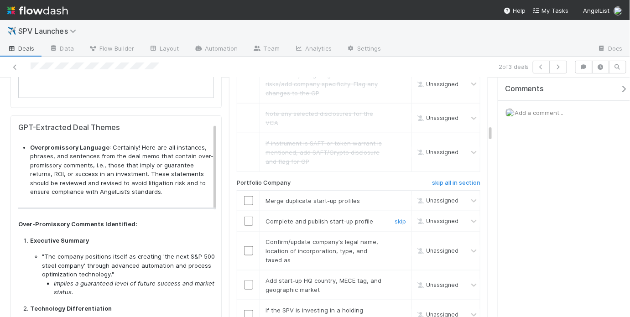
scroll to position [1329, 0]
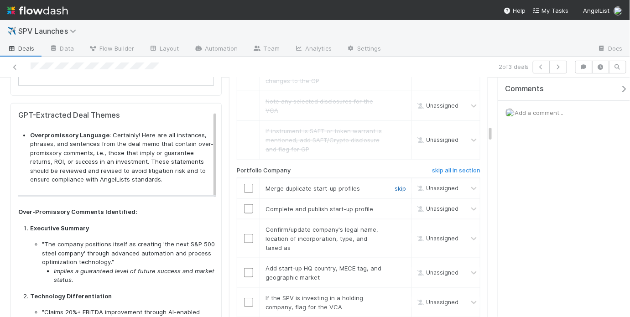
click at [394, 185] on link "skip" at bounding box center [399, 188] width 11 height 7
click at [244, 204] on input "checkbox" at bounding box center [248, 208] width 9 height 9
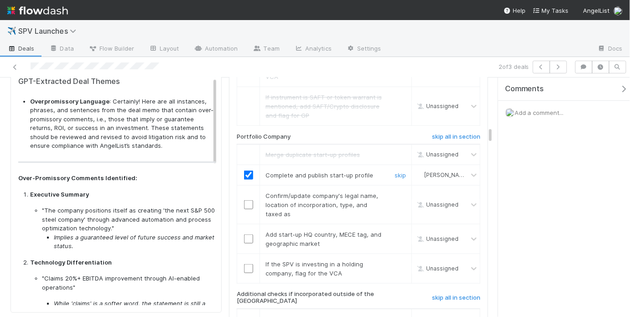
scroll to position [1385, 0]
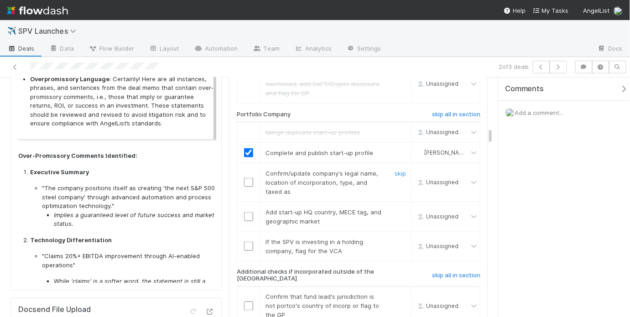
click at [248, 178] on input "checkbox" at bounding box center [248, 182] width 9 height 9
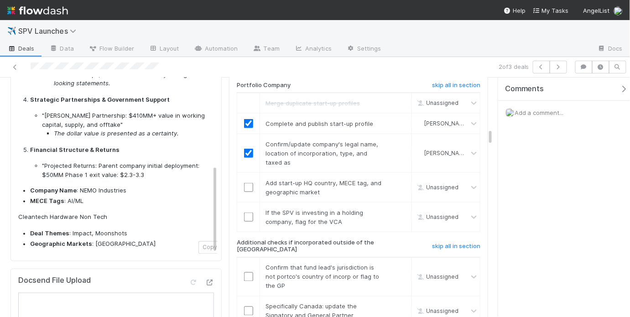
scroll to position [1415, 0]
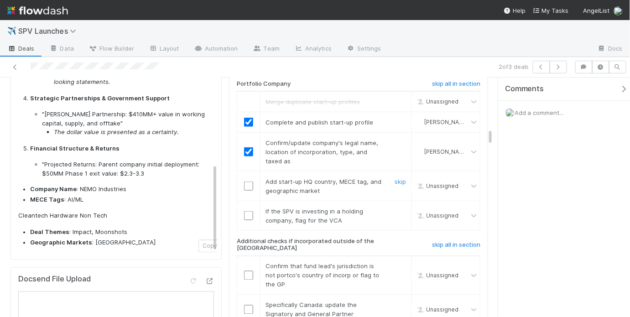
click at [248, 181] on input "checkbox" at bounding box center [248, 185] width 9 height 9
click at [394, 207] on link "skip" at bounding box center [399, 210] width 11 height 7
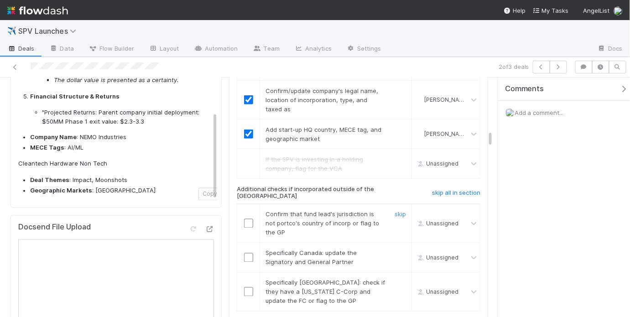
scroll to position [1470, 0]
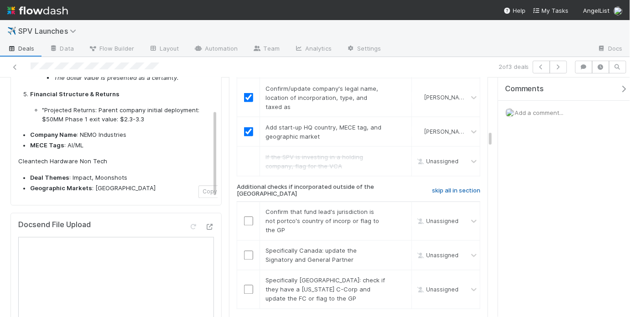
click at [442, 187] on h6 "skip all in section" at bounding box center [456, 190] width 48 height 7
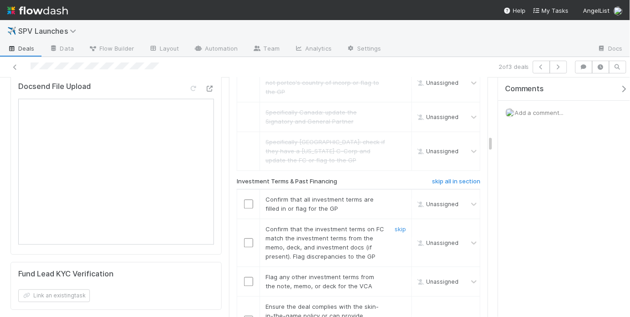
scroll to position [1620, 0]
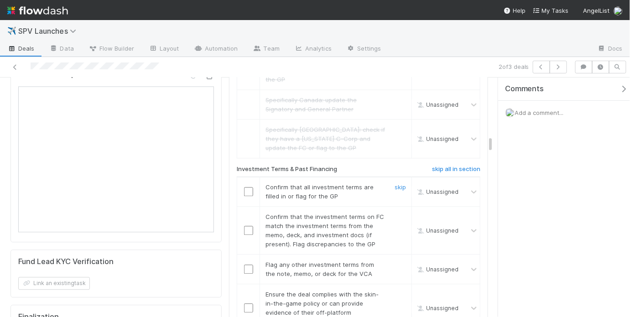
click at [246, 187] on input "checkbox" at bounding box center [248, 191] width 9 height 9
click at [248, 226] on input "checkbox" at bounding box center [248, 230] width 9 height 9
click at [245, 187] on input "checkbox" at bounding box center [248, 191] width 9 height 9
click at [394, 261] on link "skip" at bounding box center [399, 264] width 11 height 7
click at [250, 304] on input "checkbox" at bounding box center [248, 308] width 9 height 9
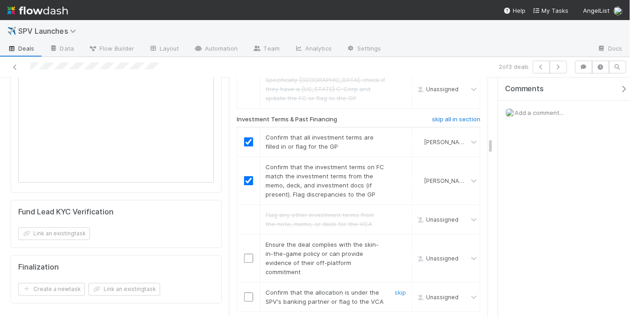
scroll to position [1678, 0]
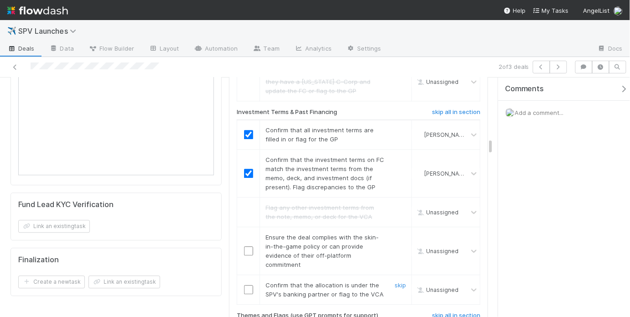
click at [244, 285] on input "checkbox" at bounding box center [248, 289] width 9 height 9
click at [248, 246] on input "checkbox" at bounding box center [248, 250] width 9 height 9
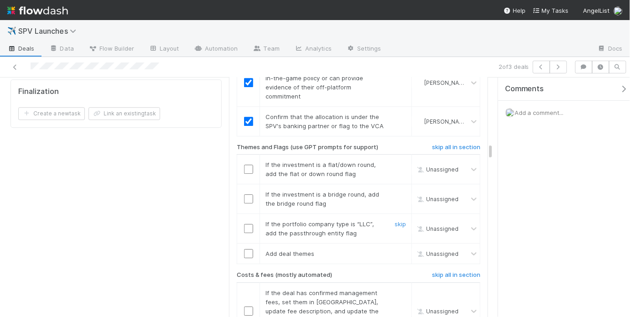
scroll to position [1847, 0]
click at [394, 160] on link "skip" at bounding box center [399, 163] width 11 height 7
click at [395, 189] on link "skip" at bounding box center [399, 192] width 11 height 7
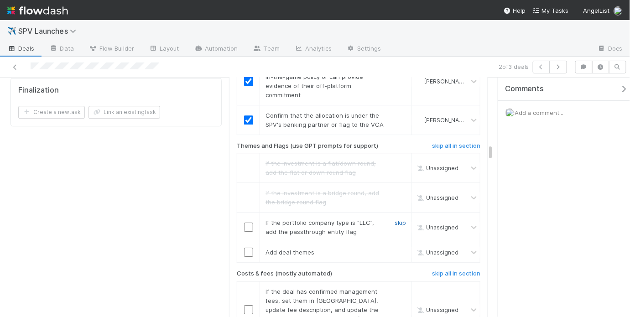
click at [397, 219] on link "skip" at bounding box center [399, 222] width 11 height 7
click at [398, 248] on link "skip" at bounding box center [399, 251] width 11 height 7
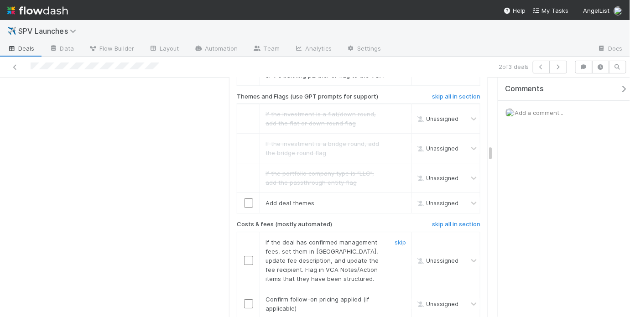
scroll to position [1900, 0]
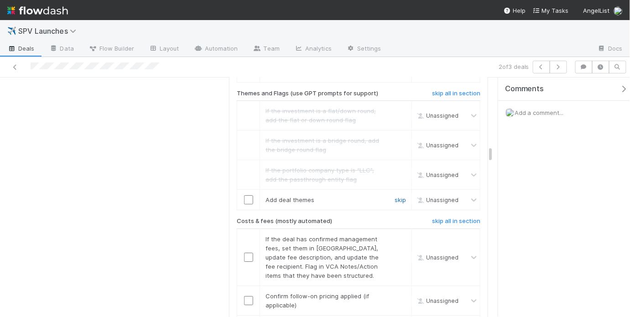
click at [397, 196] on link "skip" at bounding box center [399, 199] width 11 height 7
click at [397, 234] on div "skip" at bounding box center [398, 257] width 27 height 46
click at [396, 235] on link "skip" at bounding box center [399, 238] width 11 height 7
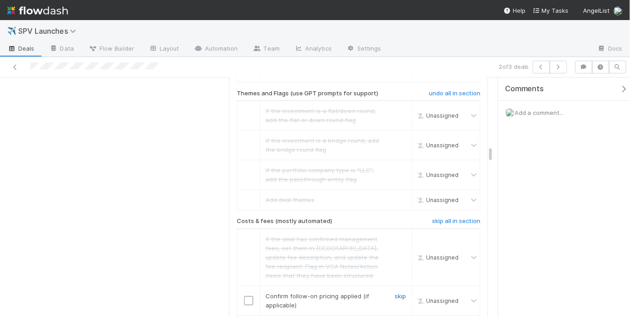
click at [395, 292] on link "skip" at bounding box center [399, 295] width 11 height 7
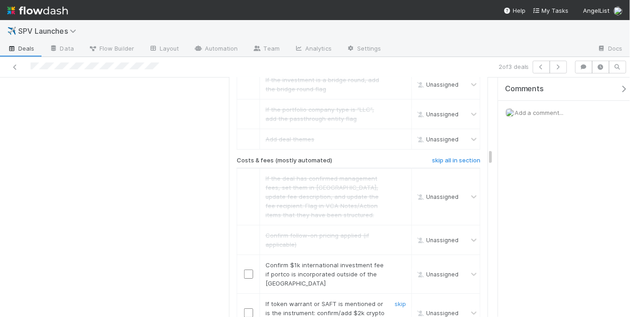
scroll to position [1975, 0]
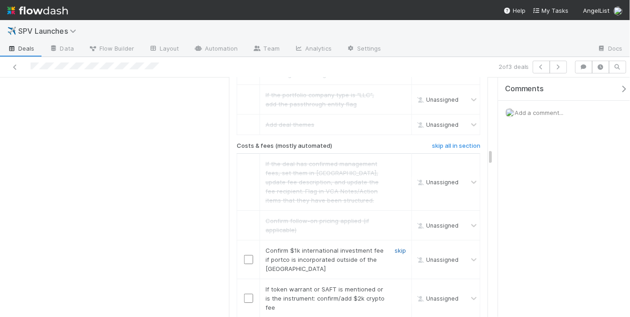
click at [398, 247] on link "skip" at bounding box center [399, 250] width 11 height 7
click at [396, 285] on link "skip" at bounding box center [399, 288] width 11 height 7
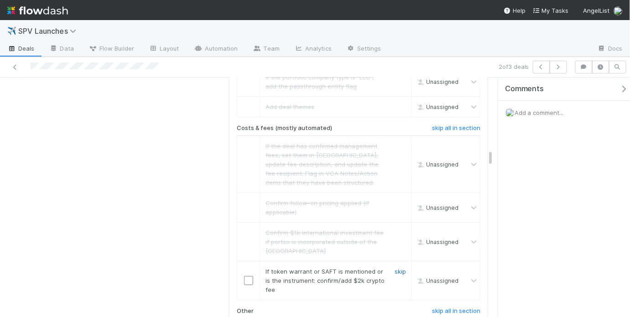
scroll to position [2011, 0]
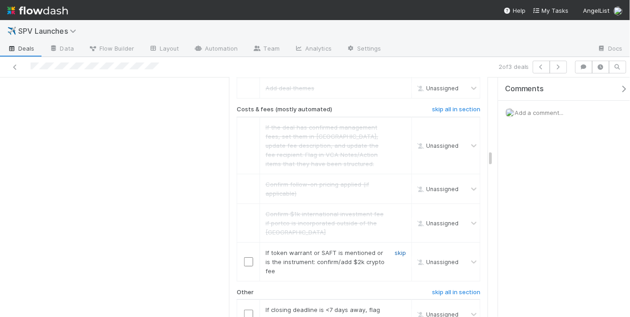
click at [399, 249] on link "skip" at bounding box center [399, 252] width 11 height 7
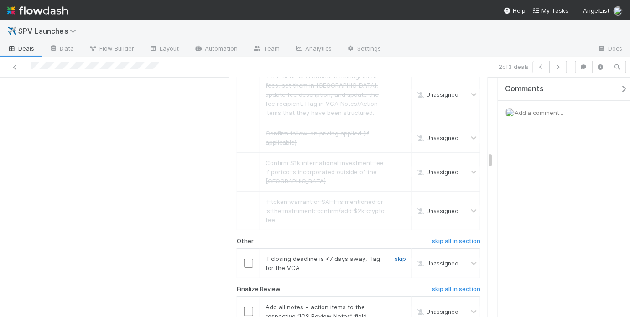
click at [394, 255] on link "skip" at bounding box center [399, 258] width 11 height 7
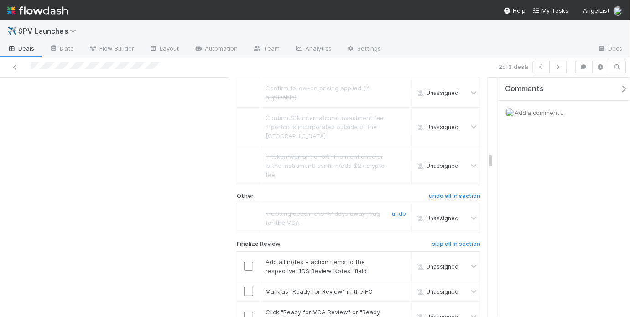
scroll to position [2148, 0]
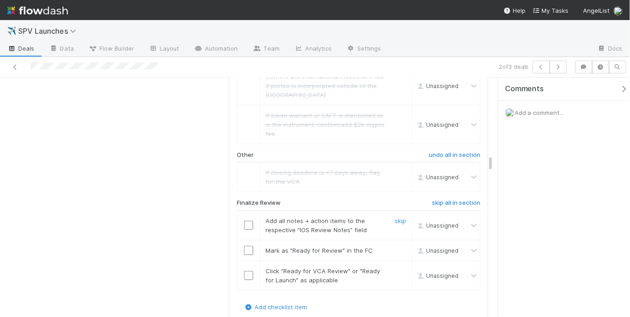
click at [244, 221] on input "checkbox" at bounding box center [248, 225] width 9 height 9
click at [245, 246] on input "checkbox" at bounding box center [248, 250] width 9 height 9
click at [247, 271] on input "checkbox" at bounding box center [248, 275] width 9 height 9
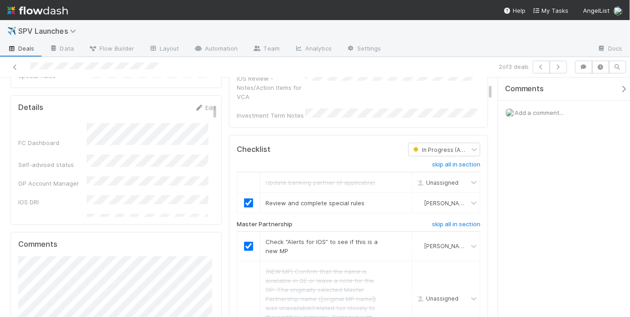
scroll to position [0, 0]
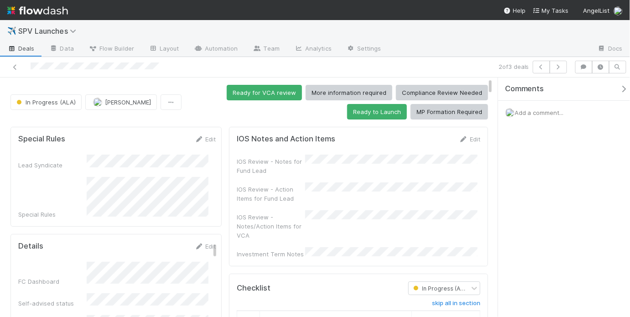
click at [303, 217] on div "IOS Review - Notes/Action Items for VCA" at bounding box center [358, 225] width 243 height 30
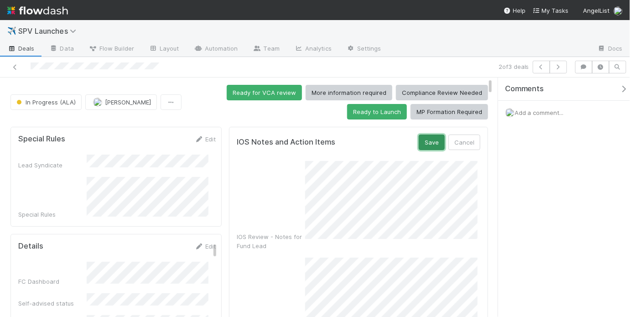
click at [424, 141] on button "Save" at bounding box center [431, 141] width 26 height 15
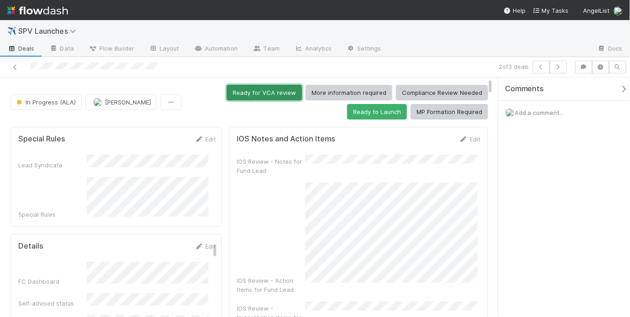
click at [261, 86] on button "Ready for VCA review" at bounding box center [264, 92] width 75 height 15
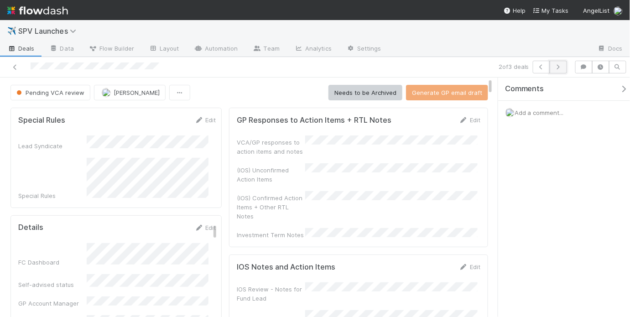
click at [562, 65] on icon "button" at bounding box center [557, 66] width 9 height 5
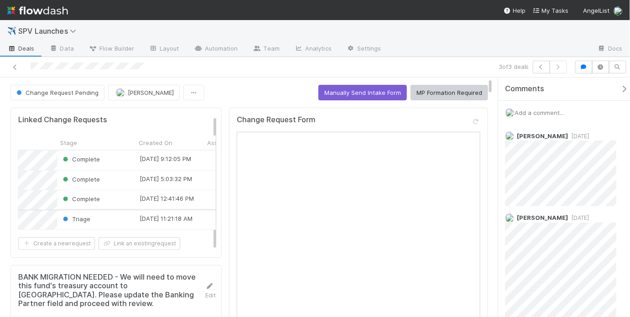
click at [124, 222] on div "Triage" at bounding box center [96, 219] width 78 height 19
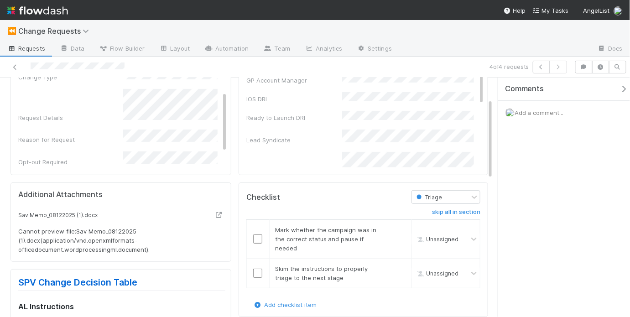
scroll to position [75, 0]
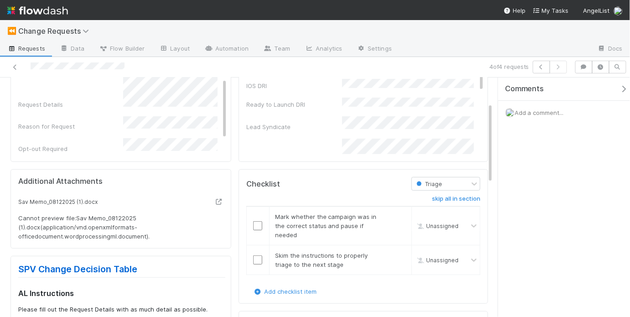
click at [129, 210] on div "Sav Memo_08122025 (1).docx Cannot preview file: Sav Memo_08122025 (1).docx ( ap…" at bounding box center [120, 219] width 205 height 44
click at [91, 200] on small "Sav Memo_08122025 (1).docx" at bounding box center [57, 201] width 79 height 7
click at [217, 200] on icon at bounding box center [218, 202] width 9 height 6
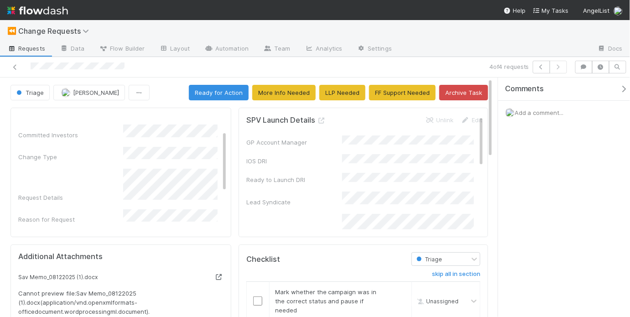
scroll to position [62, 0]
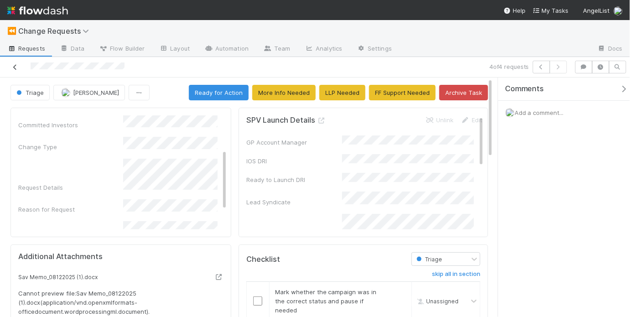
click at [15, 69] on icon at bounding box center [14, 67] width 9 height 6
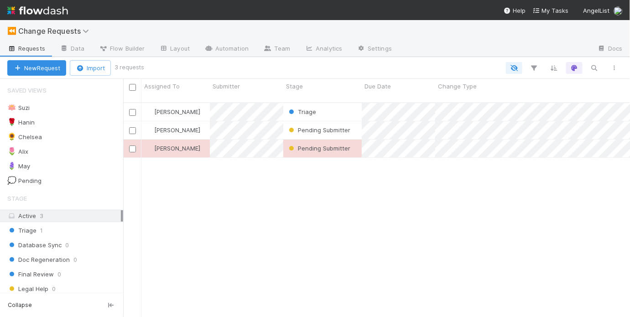
scroll to position [216, 501]
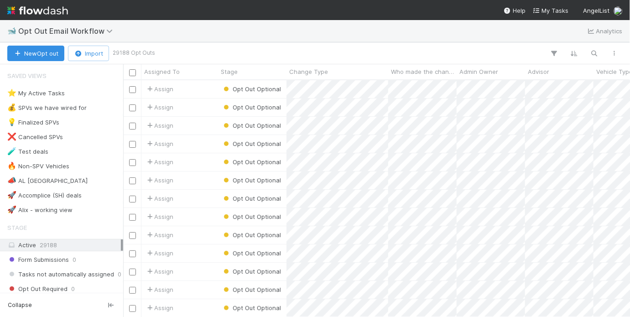
scroll to position [231, 501]
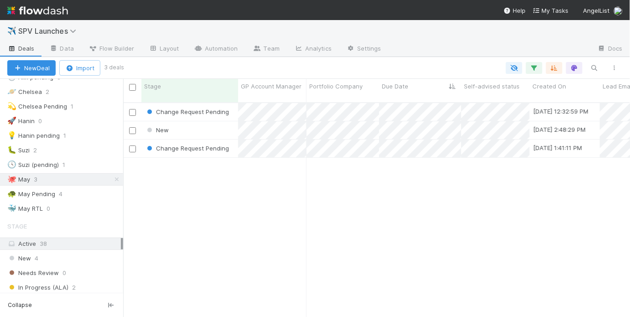
scroll to position [162, 0]
click at [89, 188] on div "🐢 May Pending 4" at bounding box center [65, 193] width 116 height 11
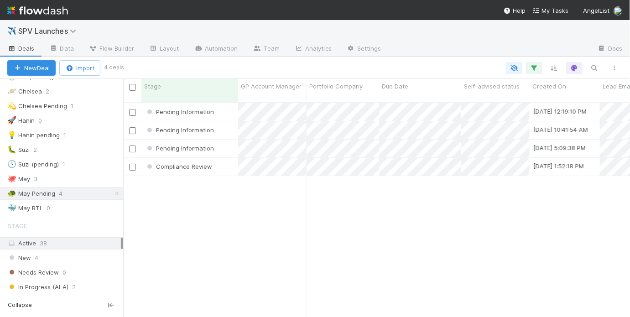
scroll to position [216, 501]
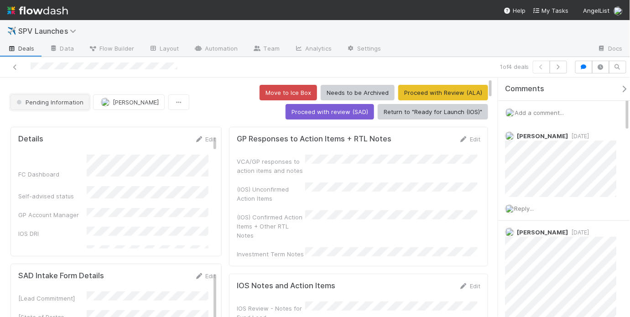
click at [55, 103] on span "Pending Information" at bounding box center [49, 101] width 69 height 7
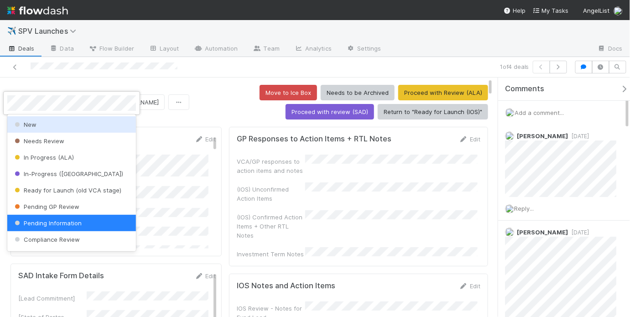
click at [203, 98] on div at bounding box center [315, 158] width 630 height 317
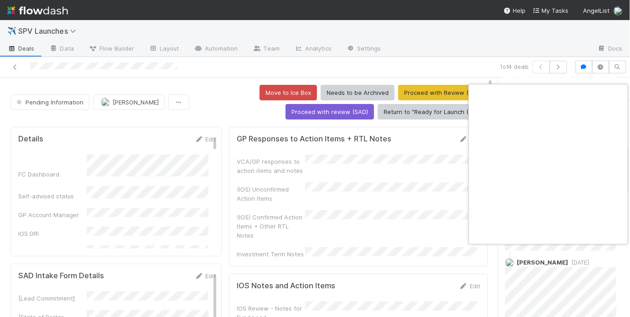
scroll to position [0, 1]
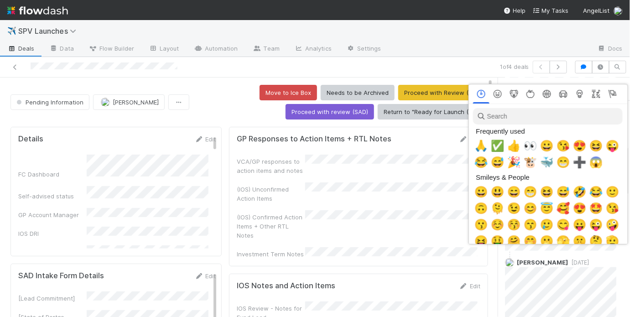
click at [456, 158] on div at bounding box center [315, 158] width 630 height 317
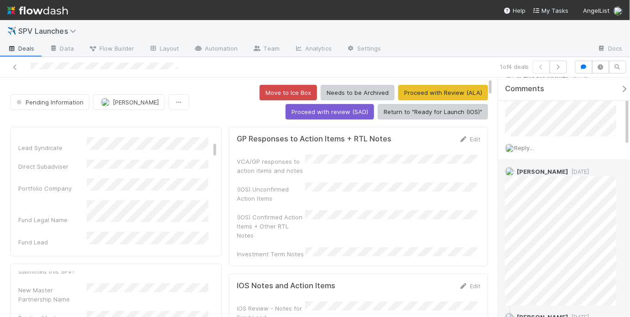
scroll to position [0, 0]
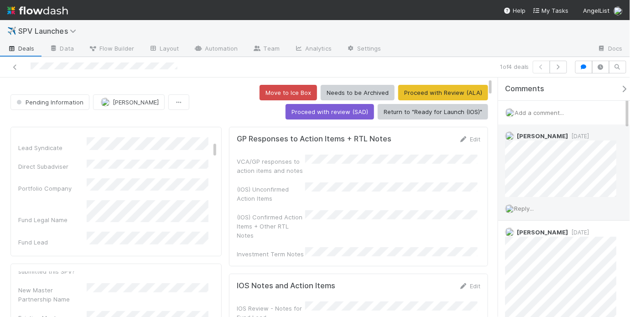
click at [530, 213] on div "Reply..." at bounding box center [563, 208] width 130 height 23
click at [528, 209] on span "Reply..." at bounding box center [524, 208] width 20 height 7
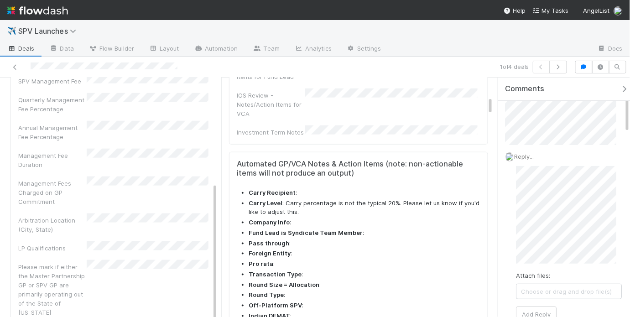
scroll to position [273, 0]
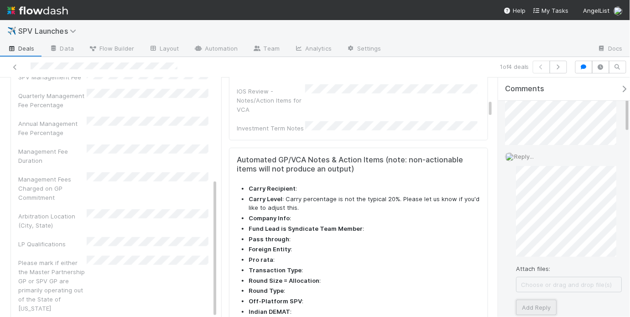
click at [545, 300] on button "Add Reply" at bounding box center [536, 306] width 41 height 15
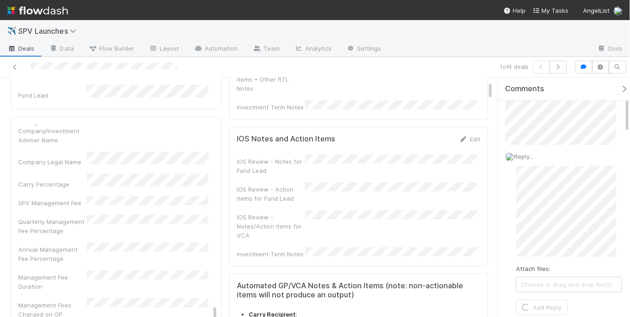
scroll to position [0, 0]
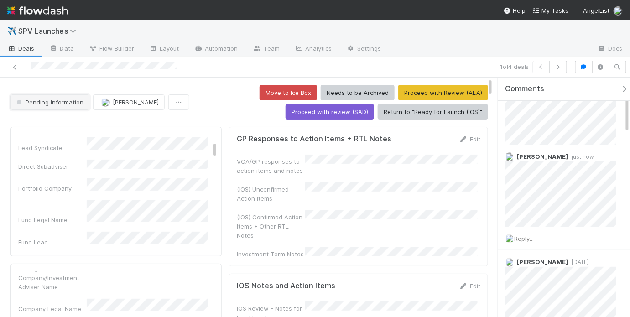
click at [74, 98] on span "Pending Information" at bounding box center [49, 101] width 69 height 7
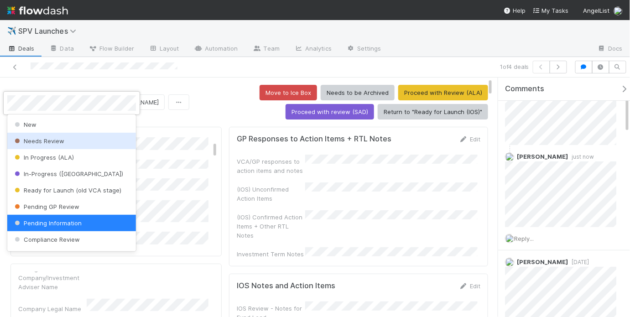
click at [196, 101] on div at bounding box center [315, 158] width 630 height 317
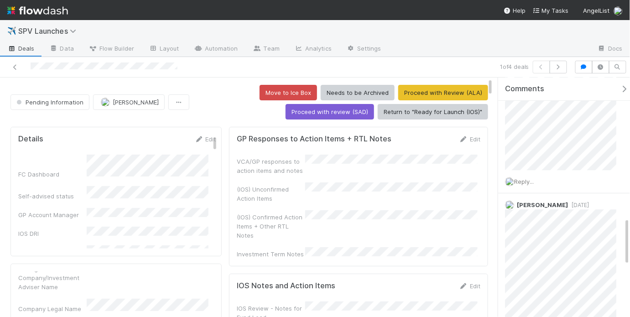
scroll to position [699, 0]
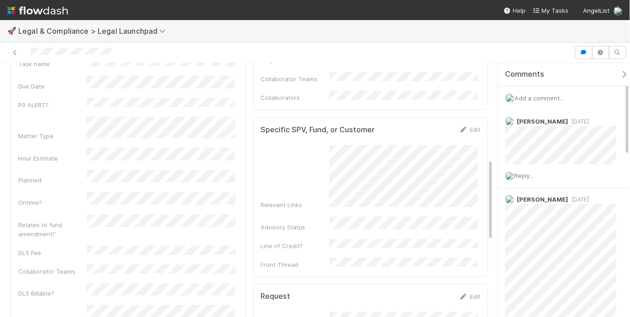
scroll to position [297, 0]
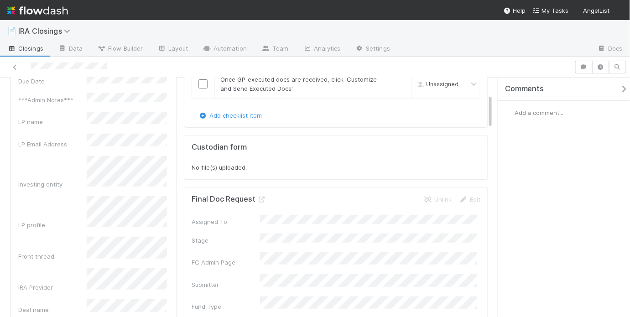
scroll to position [167, 0]
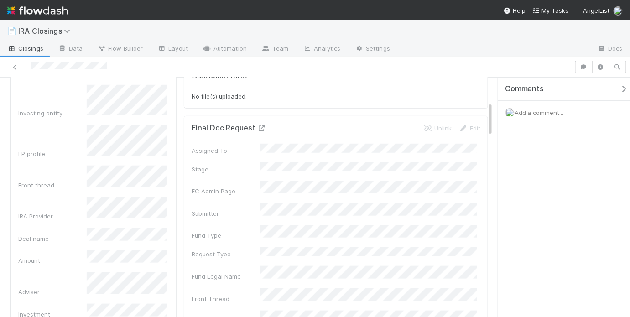
click at [258, 128] on icon at bounding box center [261, 128] width 9 height 6
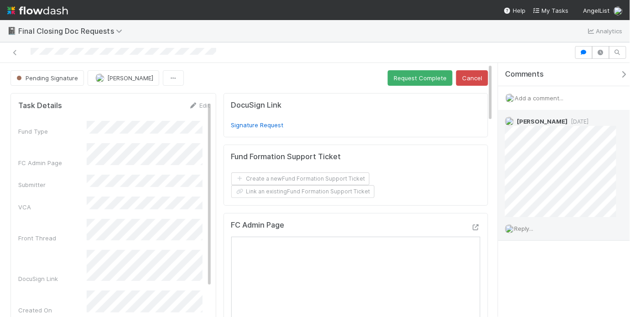
click at [532, 229] on span "Reply..." at bounding box center [524, 228] width 20 height 7
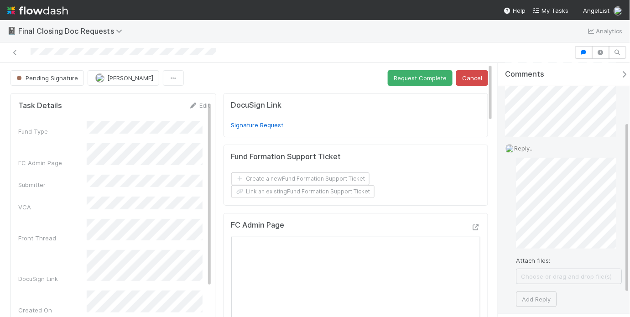
scroll to position [88, 0]
click at [533, 286] on button "Add Reply" at bounding box center [536, 290] width 41 height 15
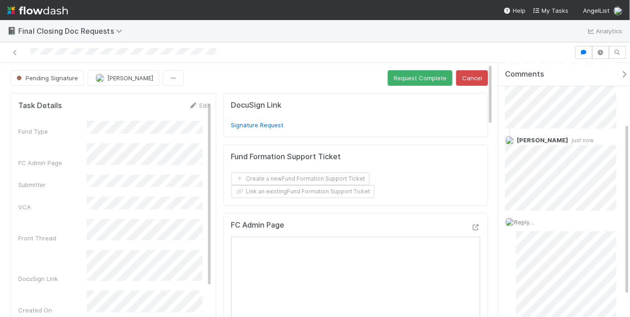
scroll to position [50, 0]
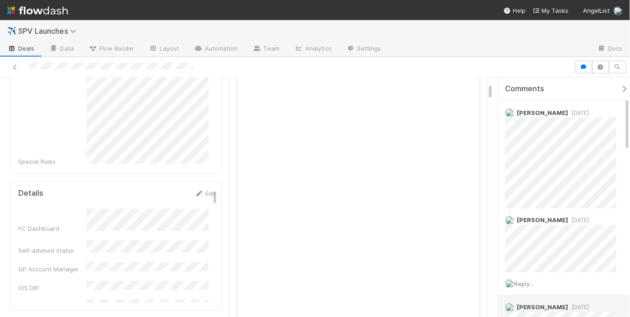
scroll to position [18, 0]
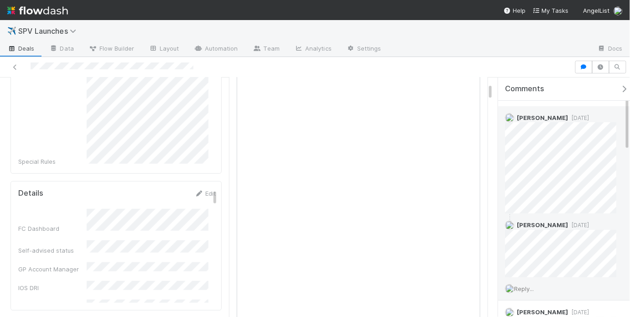
click at [528, 285] on span "Reply..." at bounding box center [524, 288] width 20 height 7
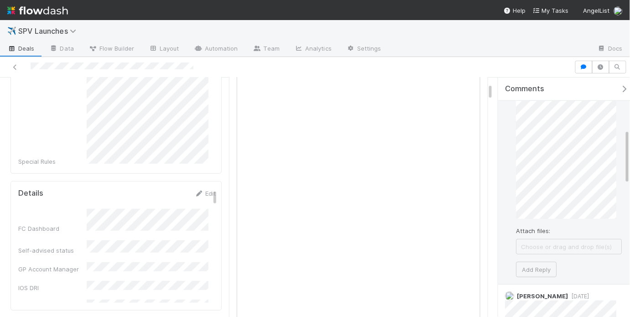
scroll to position [228, 0]
click at [538, 263] on button "Add Reply" at bounding box center [536, 265] width 41 height 15
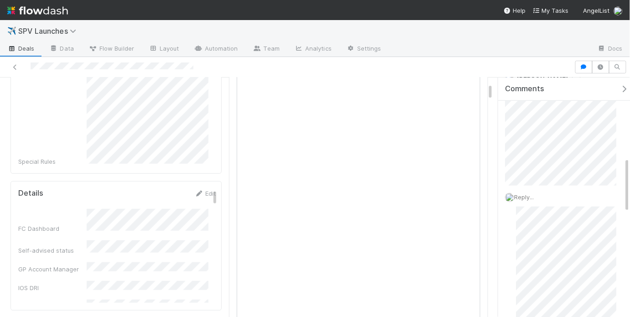
scroll to position [346, 0]
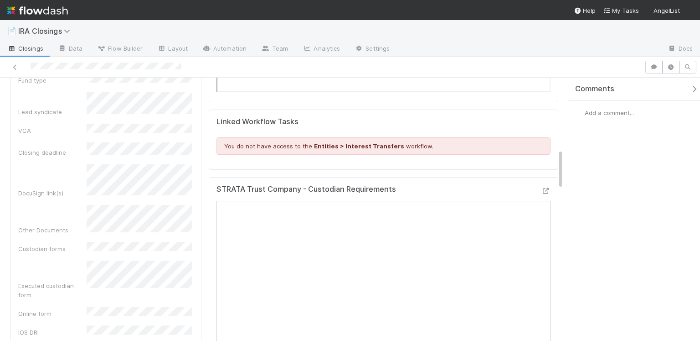
scroll to position [462, 0]
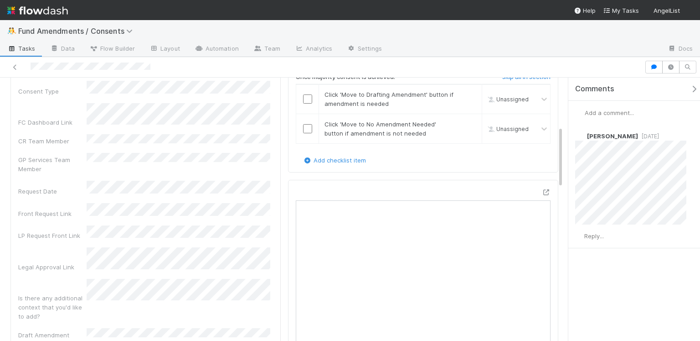
scroll to position [210, 0]
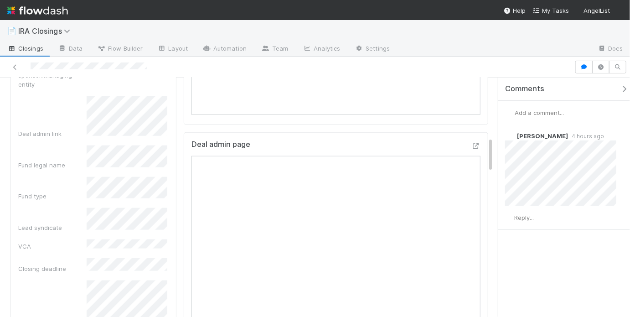
scroll to position [468, 0]
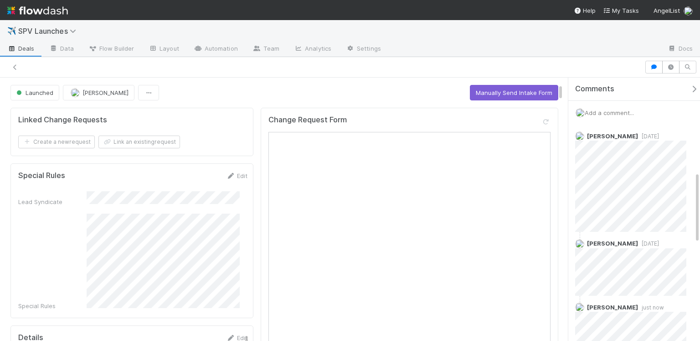
scroll to position [346, 0]
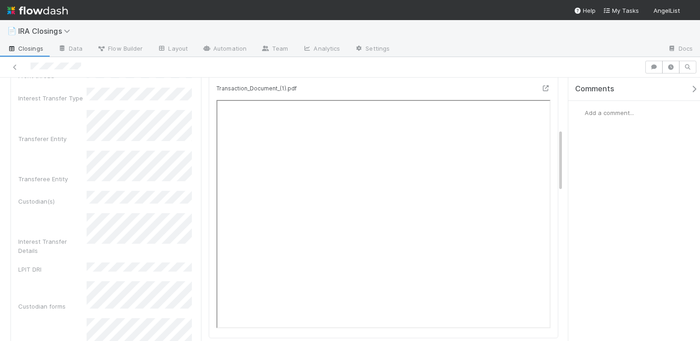
scroll to position [215, 0]
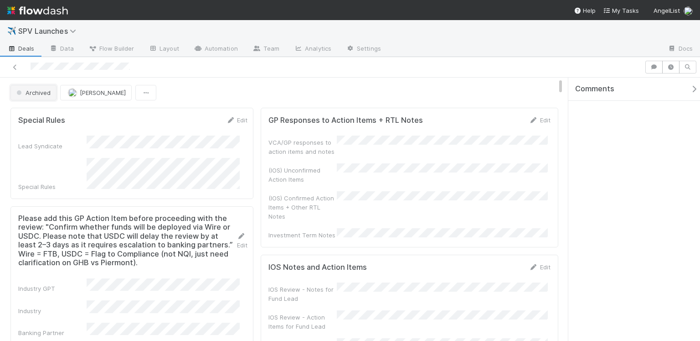
click at [40, 94] on span "Archived" at bounding box center [33, 92] width 36 height 7
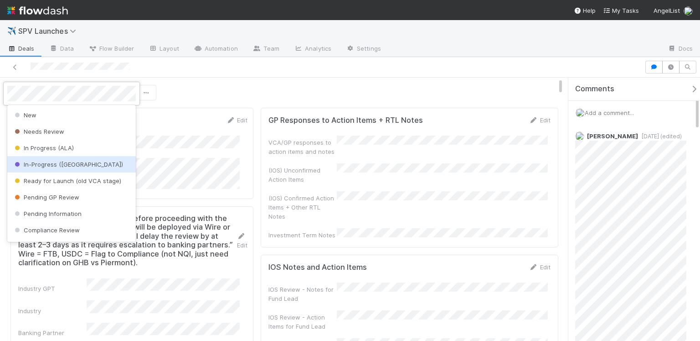
click at [90, 163] on div "In-Progress ([GEOGRAPHIC_DATA])" at bounding box center [71, 164] width 129 height 16
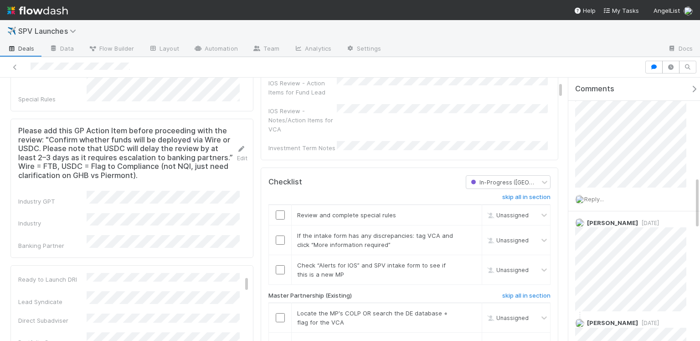
scroll to position [227, 0]
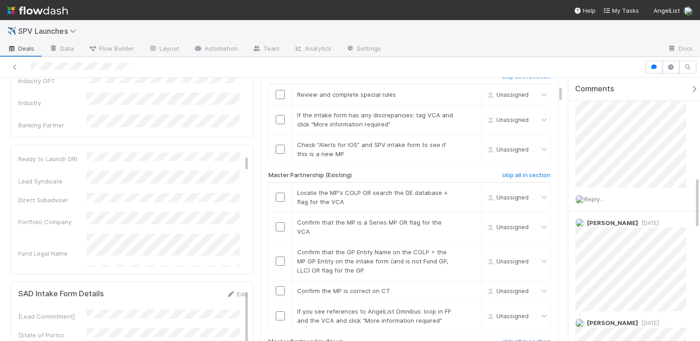
click at [537, 316] on h6 "skip all in section" at bounding box center [526, 341] width 48 height 7
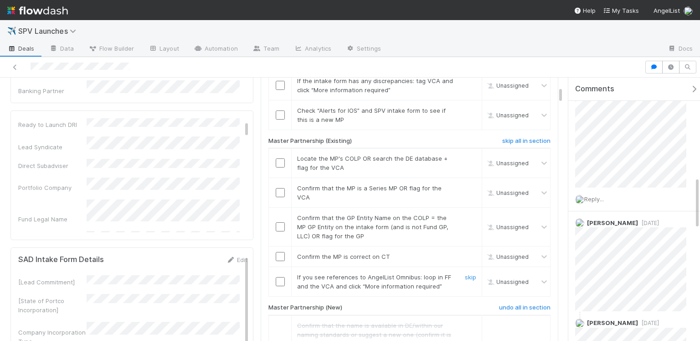
scroll to position [98, 0]
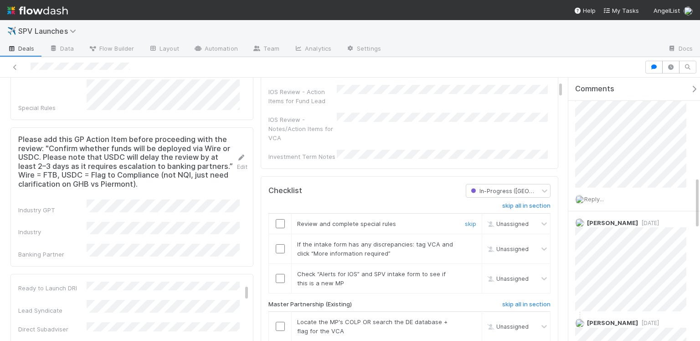
click at [280, 219] on input "checkbox" at bounding box center [280, 223] width 9 height 9
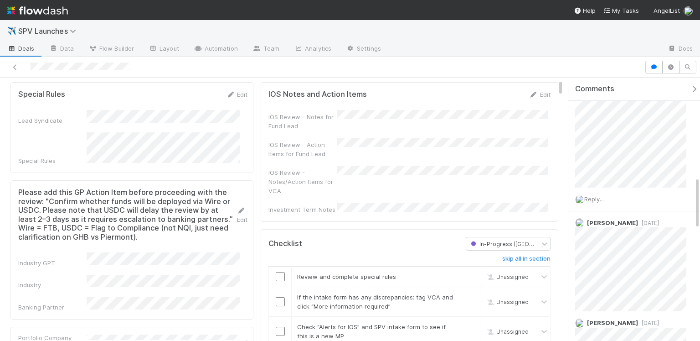
scroll to position [24, 0]
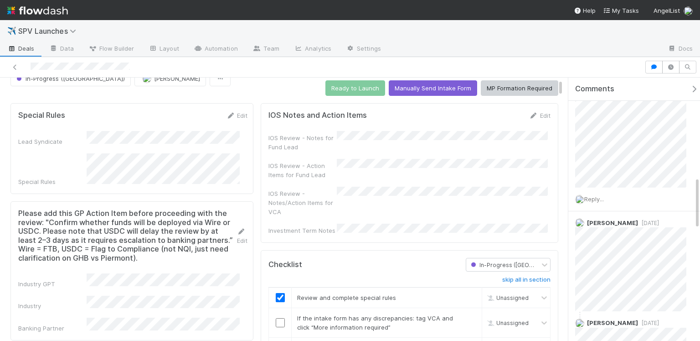
checkbox input "true"
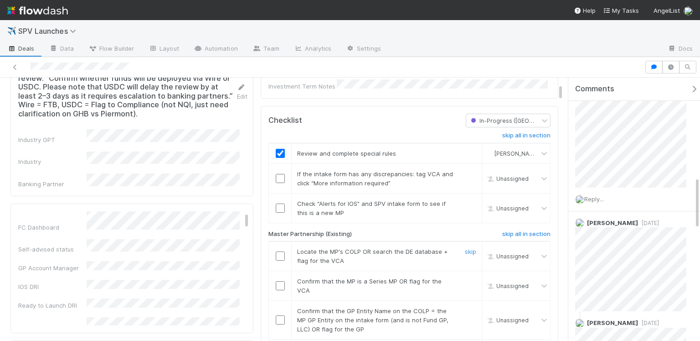
scroll to position [171, 0]
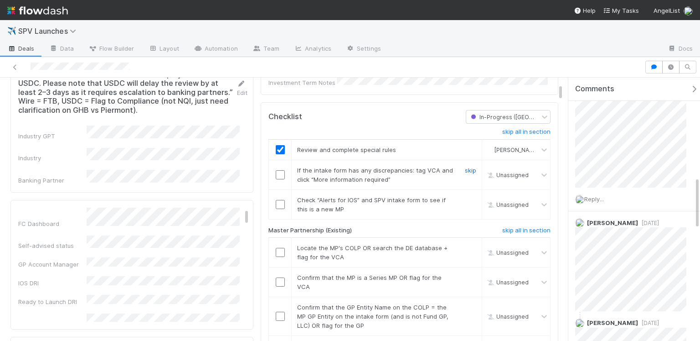
click at [465, 166] on link "skip" at bounding box center [470, 169] width 11 height 7
click at [278, 200] on input "checkbox" at bounding box center [280, 204] width 9 height 9
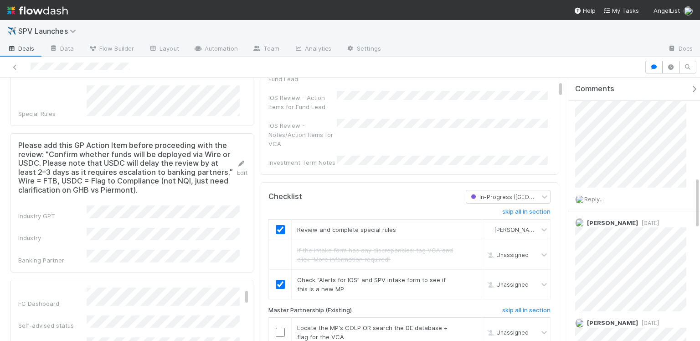
checkbox input "true"
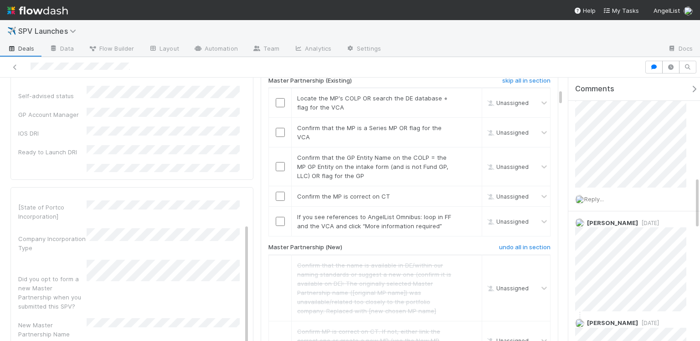
scroll to position [0, 0]
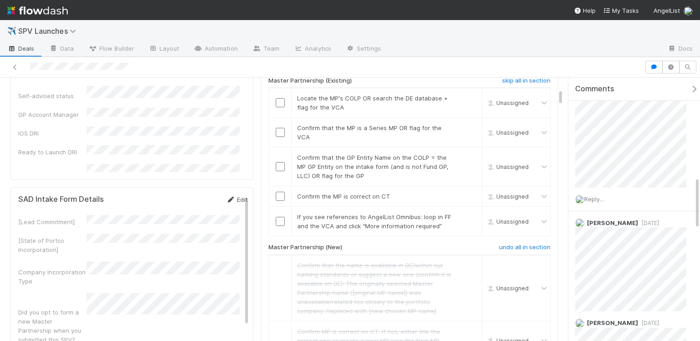
click at [230, 196] on link "Edit" at bounding box center [236, 199] width 21 height 7
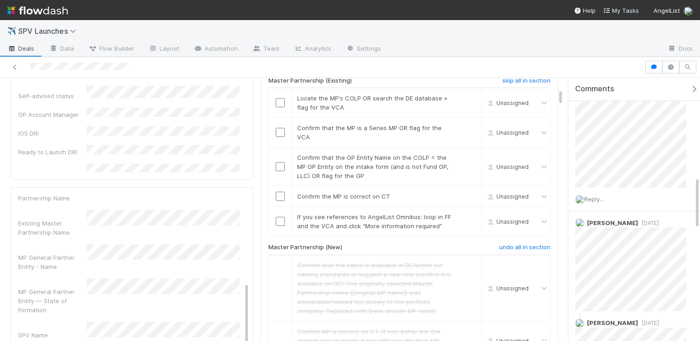
scroll to position [226, 0]
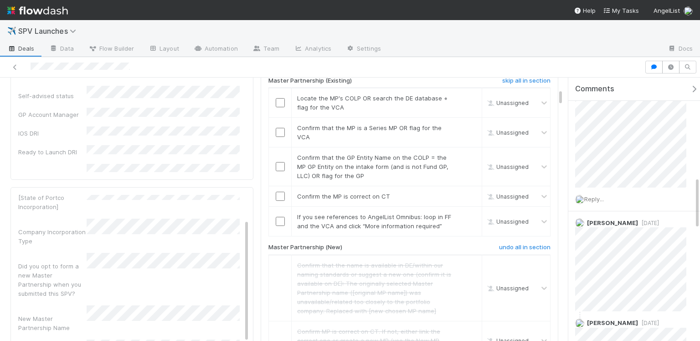
scroll to position [0, 0]
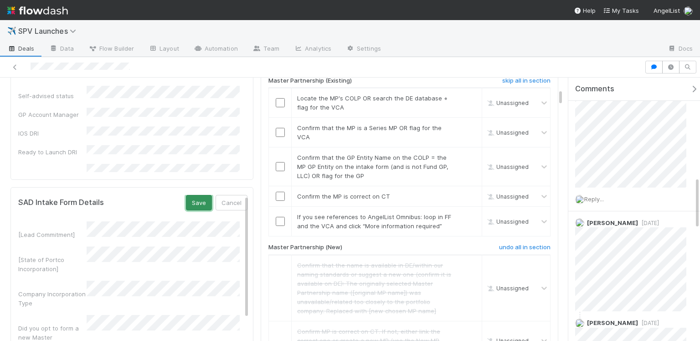
click at [196, 195] on button "Save" at bounding box center [199, 202] width 26 height 15
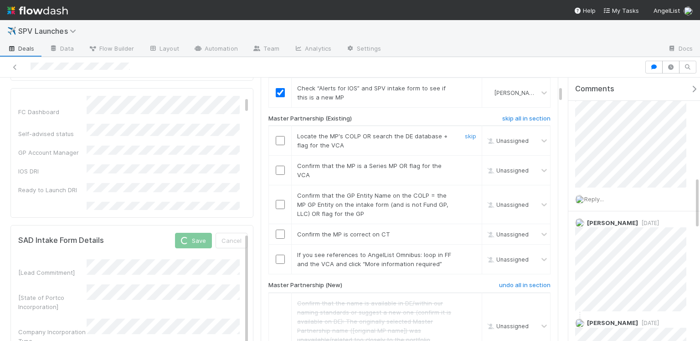
scroll to position [173, 0]
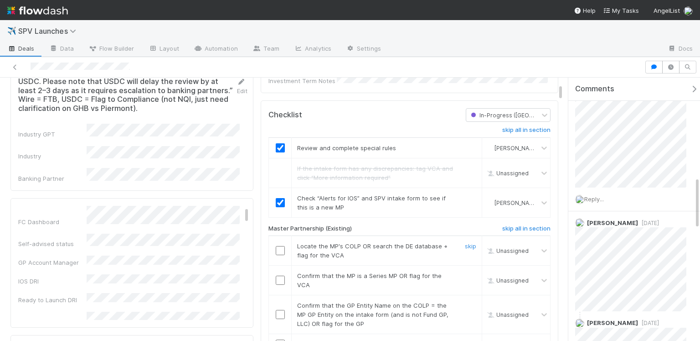
click at [279, 246] on input "checkbox" at bounding box center [280, 250] width 9 height 9
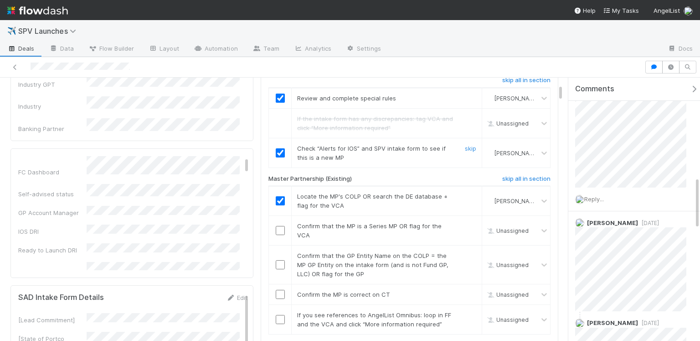
scroll to position [224, 0]
click at [276, 224] on input "checkbox" at bounding box center [280, 228] width 9 height 9
click at [279, 258] on input "checkbox" at bounding box center [280, 262] width 9 height 9
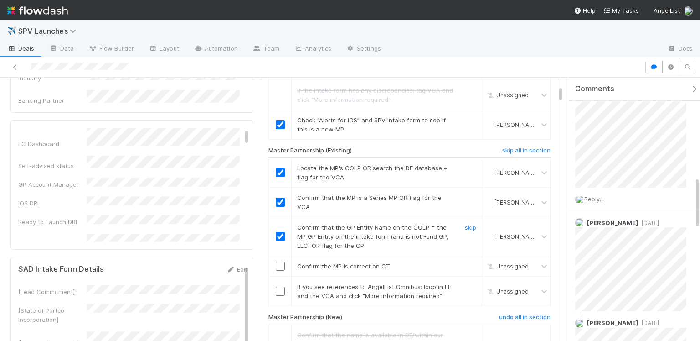
scroll to position [256, 0]
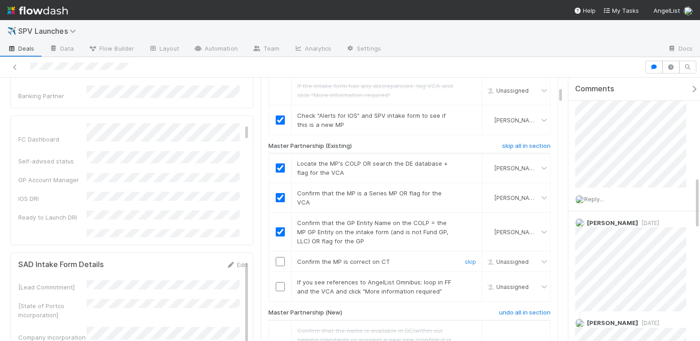
click at [280, 257] on input "checkbox" at bounding box center [280, 261] width 9 height 9
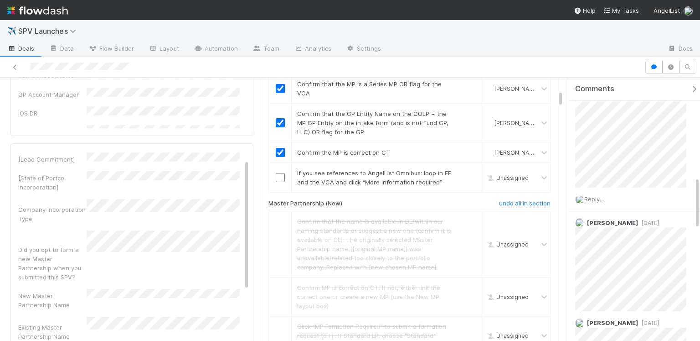
scroll to position [17, 0]
click at [465, 169] on link "skip" at bounding box center [470, 172] width 11 height 7
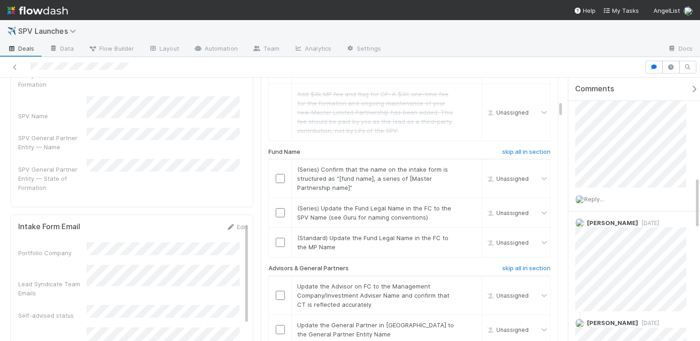
scroll to position [675, 0]
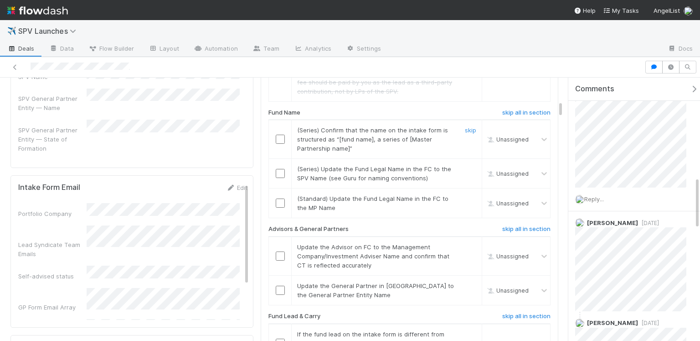
click at [278, 134] on input "checkbox" at bounding box center [280, 138] width 9 height 9
click at [277, 169] on input "checkbox" at bounding box center [280, 173] width 9 height 9
click at [465, 195] on link "skip" at bounding box center [470, 198] width 11 height 7
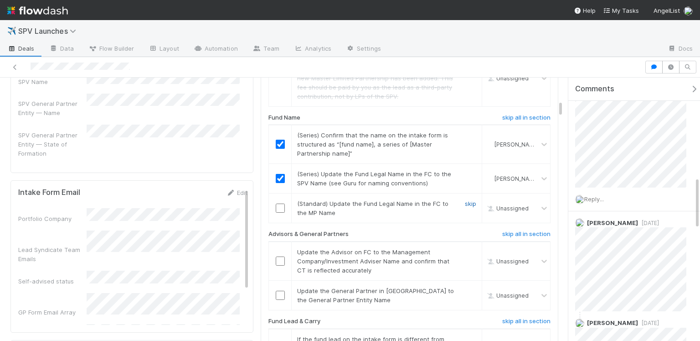
scroll to position [666, 0]
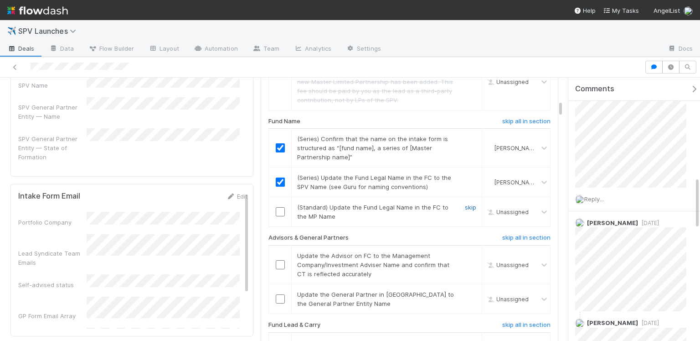
click at [465, 203] on link "skip" at bounding box center [470, 206] width 11 height 7
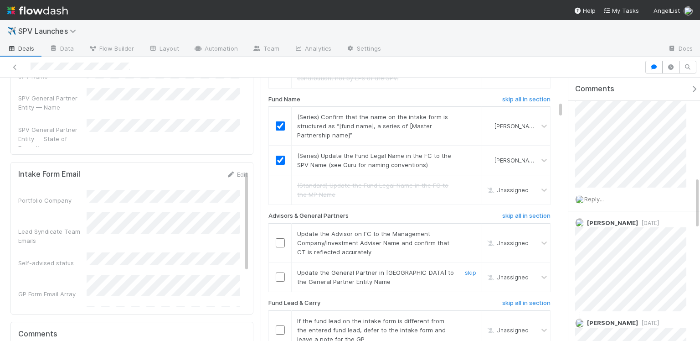
scroll to position [689, 0]
click at [276, 237] on input "checkbox" at bounding box center [280, 241] width 9 height 9
click at [280, 271] on input "checkbox" at bounding box center [280, 275] width 9 height 9
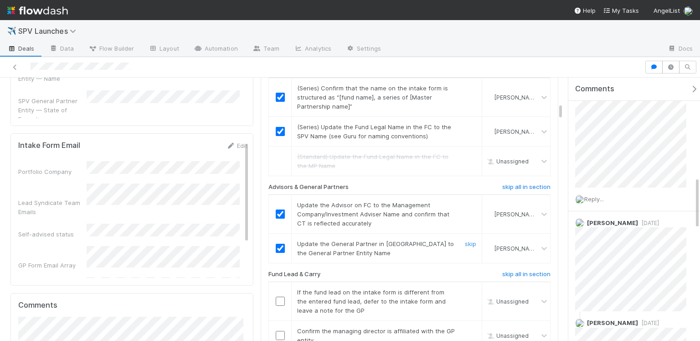
scroll to position [746, 0]
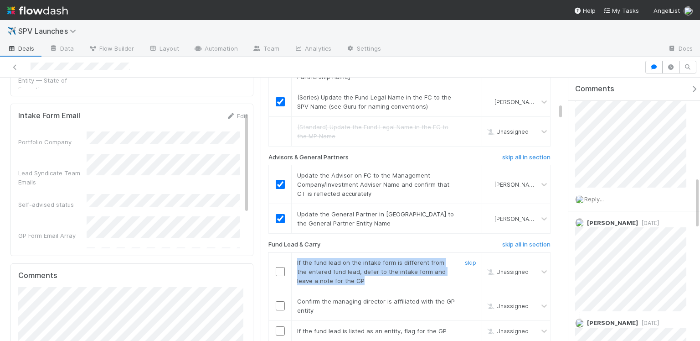
drag, startPoint x: 293, startPoint y: 240, endPoint x: 376, endPoint y: 255, distance: 84.4
click at [376, 258] on div "If the fund lead on the intake form is different from the entered fund lead, de…" at bounding box center [372, 271] width 165 height 27
click at [384, 258] on div "If the fund lead on the intake form is different from the entered fund lead, de…" at bounding box center [372, 271] width 165 height 27
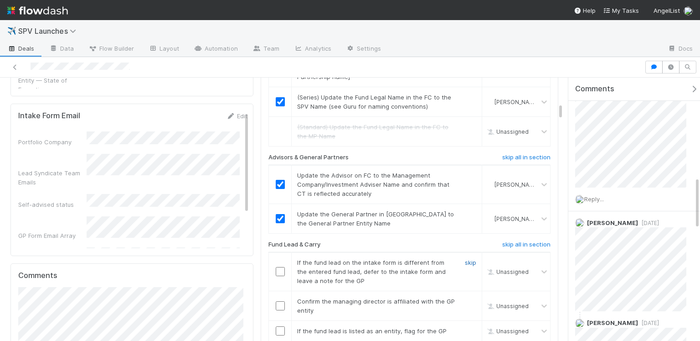
click at [466, 258] on link "skip" at bounding box center [470, 261] width 11 height 7
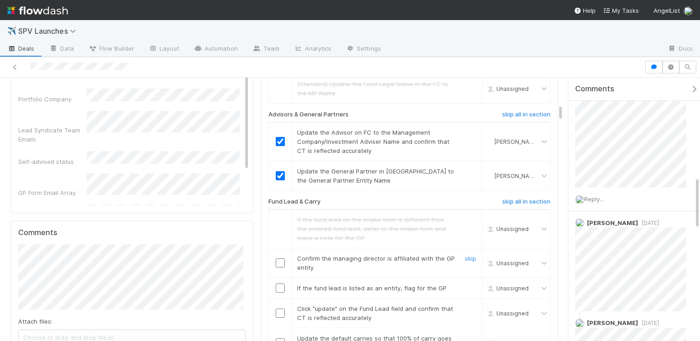
scroll to position [802, 0]
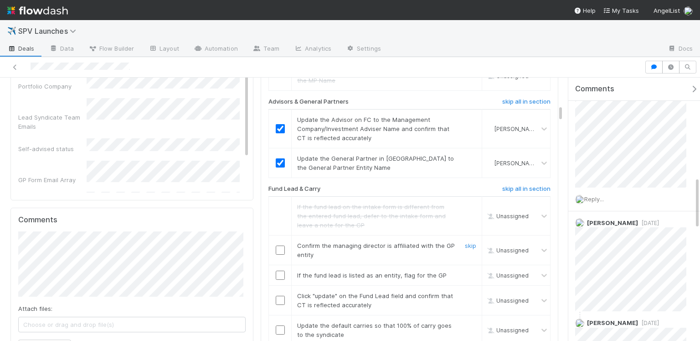
click at [280, 245] on input "checkbox" at bounding box center [280, 249] width 9 height 9
click at [468, 271] on link "skip" at bounding box center [470, 274] width 11 height 7
click at [465, 271] on link "skip" at bounding box center [470, 274] width 11 height 7
click at [279, 295] on input "checkbox" at bounding box center [280, 299] width 9 height 9
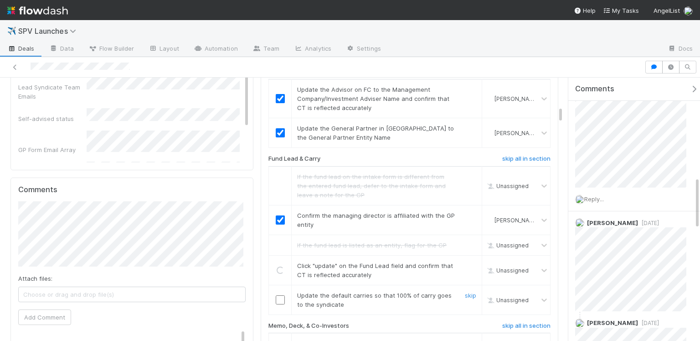
scroll to position [839, 0]
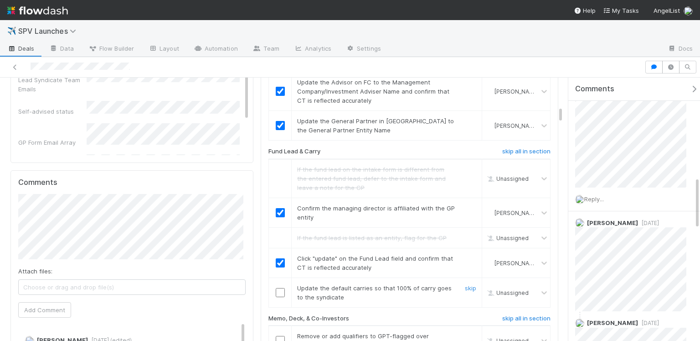
click at [277, 288] on input "checkbox" at bounding box center [280, 292] width 9 height 9
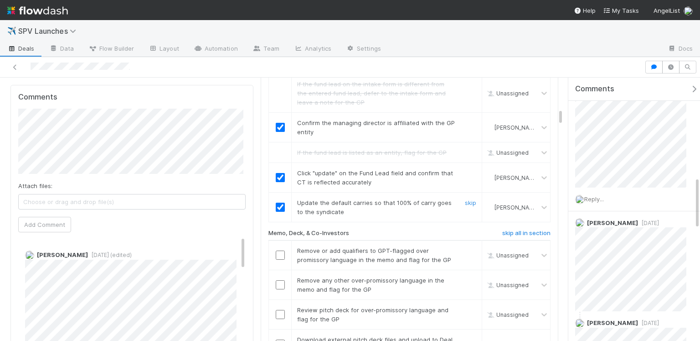
scroll to position [961, 0]
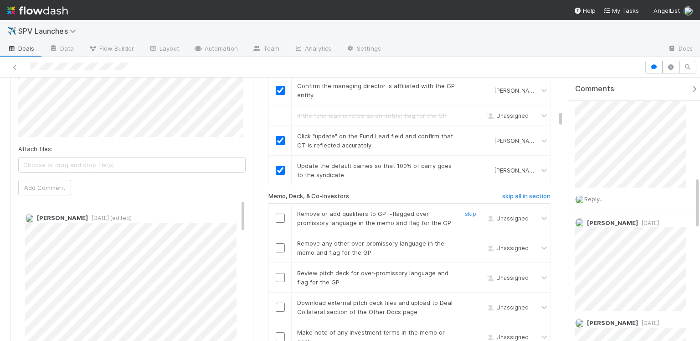
click at [278, 213] on input "checkbox" at bounding box center [280, 217] width 9 height 9
click at [278, 243] on input "checkbox" at bounding box center [280, 247] width 9 height 9
click at [465, 269] on link "skip" at bounding box center [470, 272] width 11 height 7
click at [465, 299] on link "skip" at bounding box center [470, 302] width 11 height 7
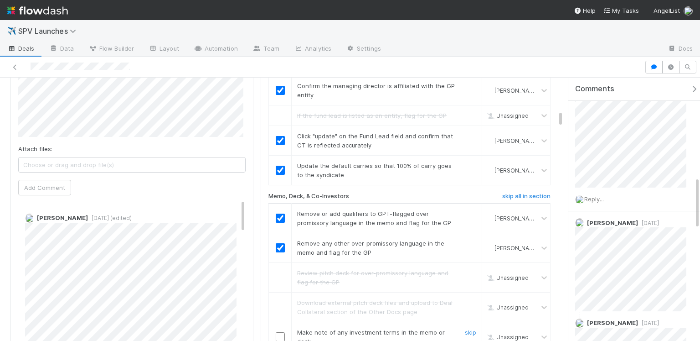
click at [279, 316] on input "checkbox" at bounding box center [280, 336] width 9 height 9
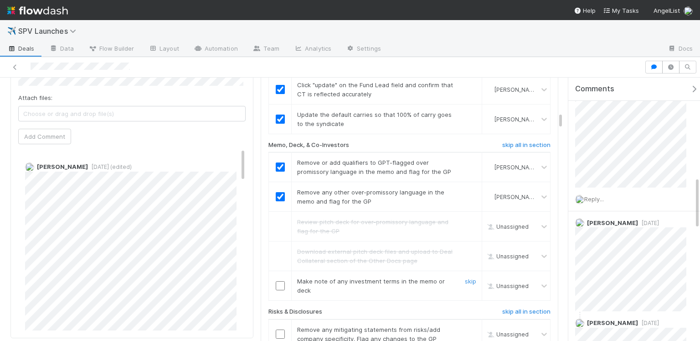
click at [279, 281] on input "checkbox" at bounding box center [280, 285] width 9 height 9
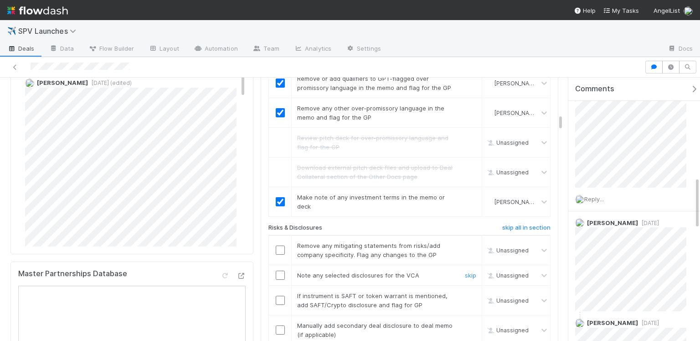
scroll to position [1126, 0]
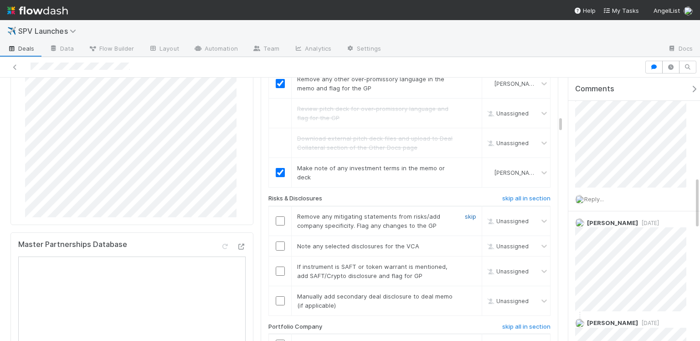
click at [465, 212] on link "skip" at bounding box center [470, 215] width 11 height 7
click at [278, 241] on input "checkbox" at bounding box center [280, 245] width 9 height 9
checkbox input "true"
click at [463, 212] on link "undo" at bounding box center [469, 215] width 14 height 7
click at [279, 216] on input "checkbox" at bounding box center [280, 220] width 9 height 9
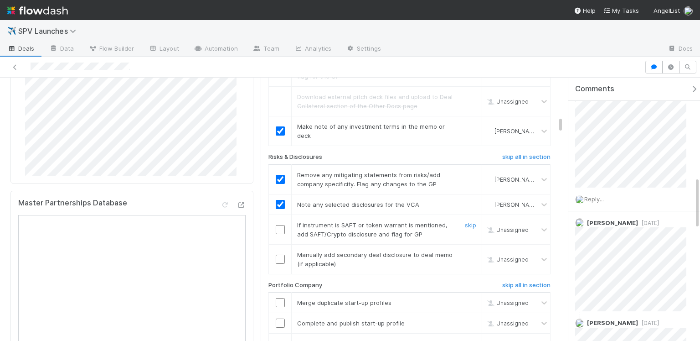
scroll to position [1168, 0]
click at [465, 220] on link "skip" at bounding box center [470, 223] width 11 height 7
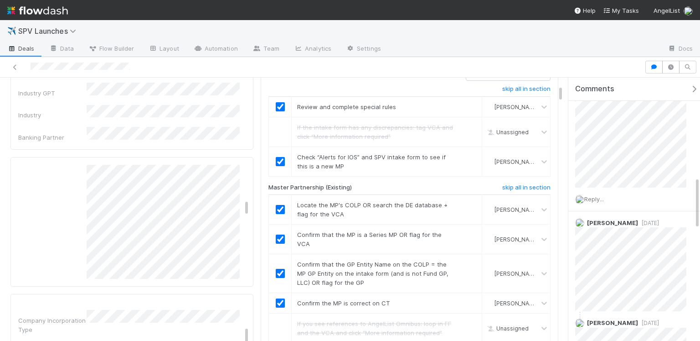
scroll to position [4622, 0]
drag, startPoint x: 463, startPoint y: 231, endPoint x: 243, endPoint y: 0, distance: 318.6
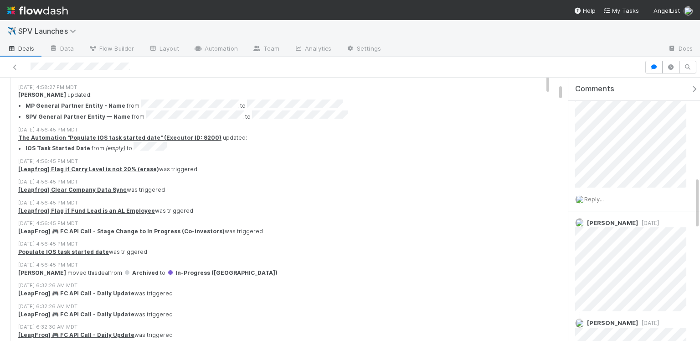
scroll to position [182, 0]
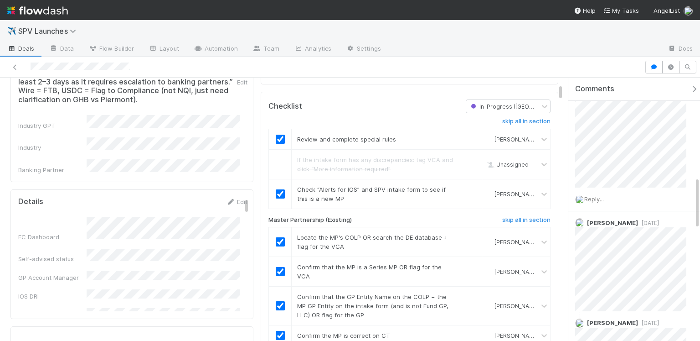
click at [0, 0] on div "✈️ SPV Launches Deals Data Flow Builder Layout Automation Team Analytics Settin…" at bounding box center [350, 170] width 700 height 341
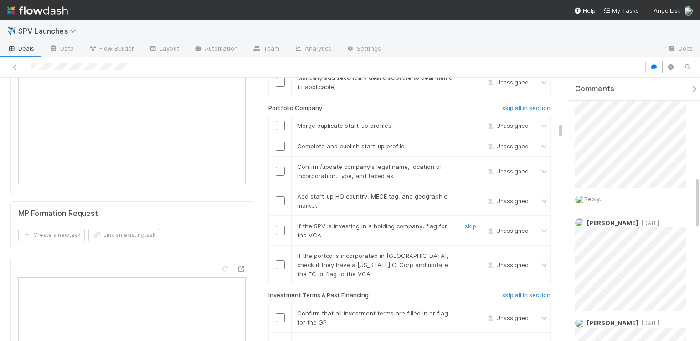
scroll to position [1265, 0]
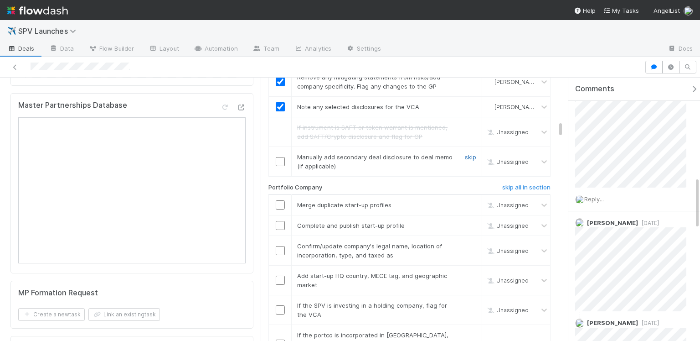
click at [469, 153] on link "skip" at bounding box center [470, 156] width 11 height 7
click at [465, 201] on link "skip" at bounding box center [470, 204] width 11 height 7
click at [468, 153] on link "skip" at bounding box center [470, 156] width 11 height 7
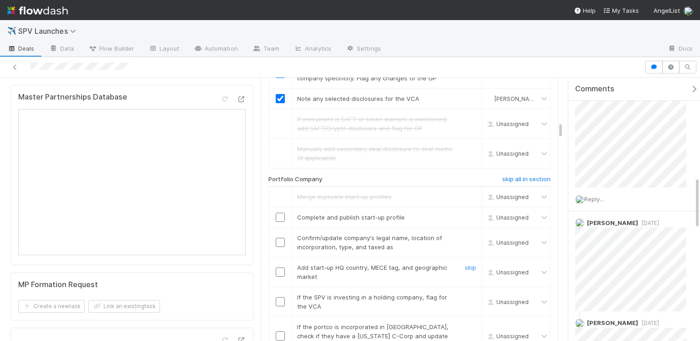
scroll to position [1318, 0]
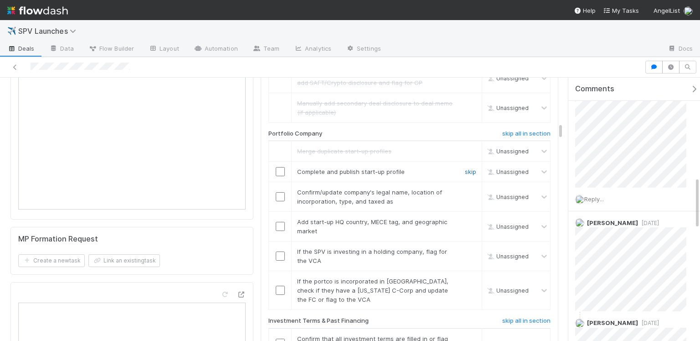
click at [466, 168] on link "skip" at bounding box center [470, 171] width 11 height 7
click at [276, 192] on input "checkbox" at bounding box center [280, 196] width 9 height 9
click at [276, 222] on input "checkbox" at bounding box center [280, 226] width 9 height 9
click at [465, 248] on link "skip" at bounding box center [470, 251] width 11 height 7
click at [278, 222] on input "checkbox" at bounding box center [280, 226] width 9 height 9
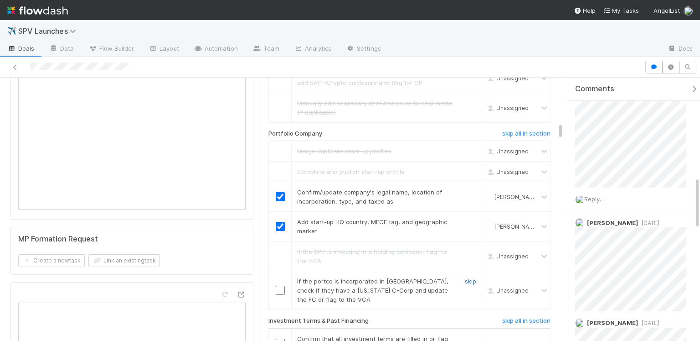
click at [466, 277] on link "skip" at bounding box center [470, 280] width 11 height 7
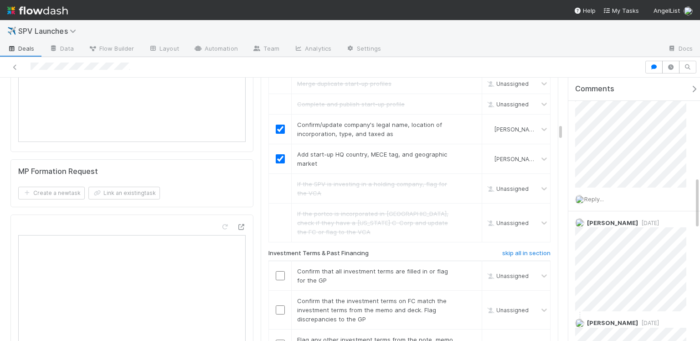
scroll to position [1414, 0]
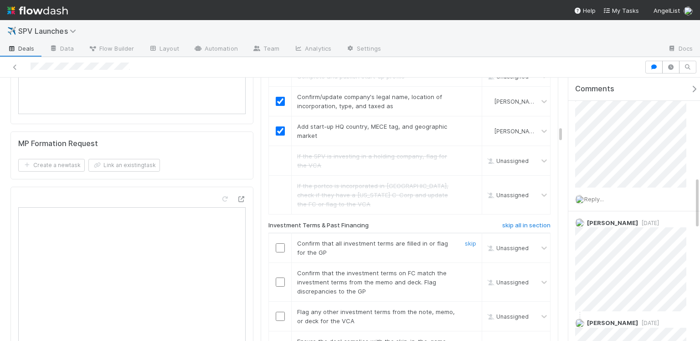
click at [276, 243] on input "checkbox" at bounding box center [280, 247] width 9 height 9
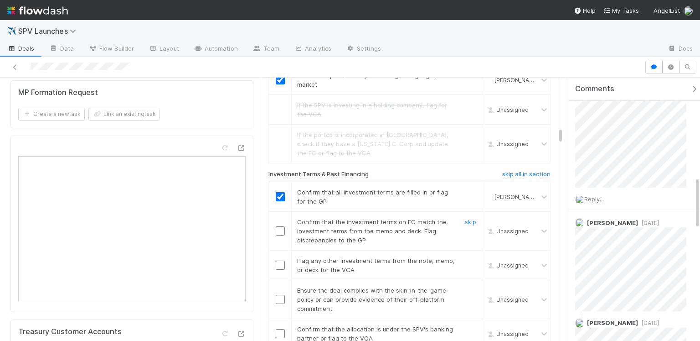
scroll to position [1466, 0]
click at [276, 225] on input "checkbox" at bounding box center [280, 229] width 9 height 9
click at [465, 256] on link "skip" at bounding box center [470, 259] width 11 height 7
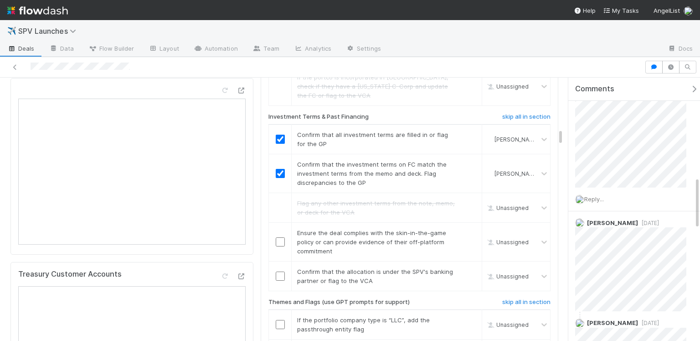
scroll to position [1524, 0]
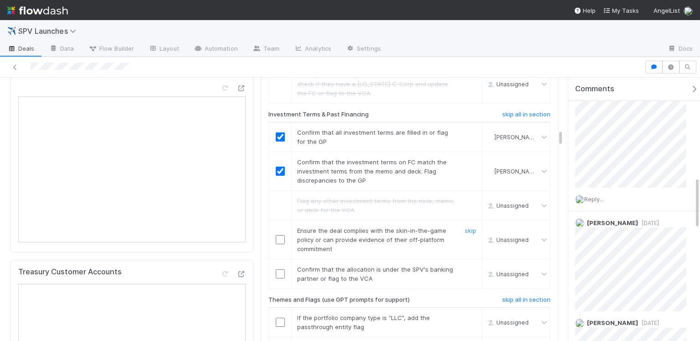
click at [277, 235] on input "checkbox" at bounding box center [280, 239] width 9 height 9
click at [276, 269] on input "checkbox" at bounding box center [280, 273] width 9 height 9
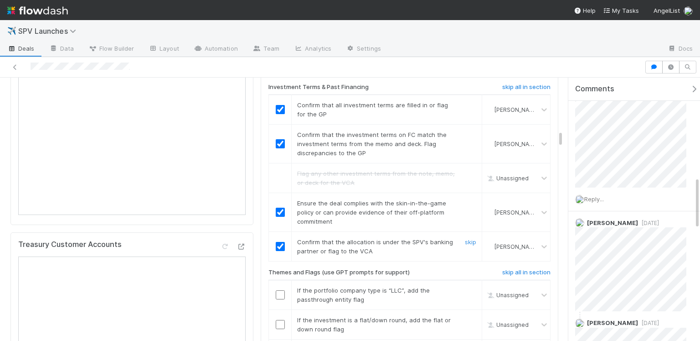
scroll to position [1581, 0]
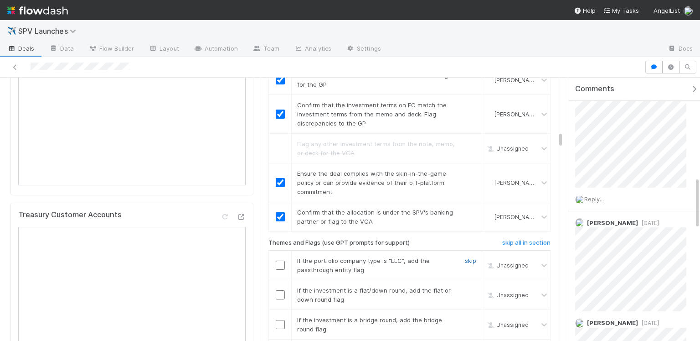
click at [465, 257] on link "skip" at bounding box center [470, 260] width 11 height 7
click at [466, 286] on link "skip" at bounding box center [470, 289] width 11 height 7
click at [468, 316] on link "skip" at bounding box center [470, 319] width 11 height 7
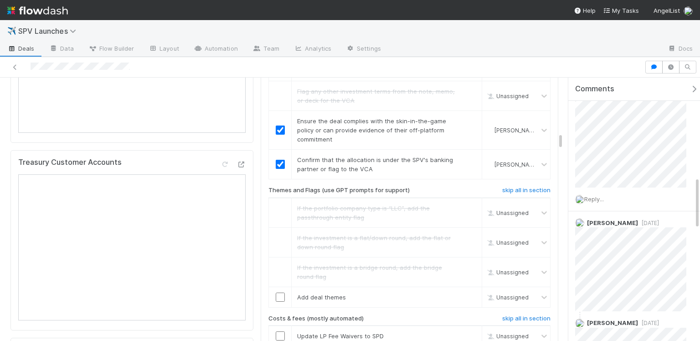
scroll to position [1634, 0]
click at [276, 292] on input "checkbox" at bounding box center [280, 296] width 9 height 9
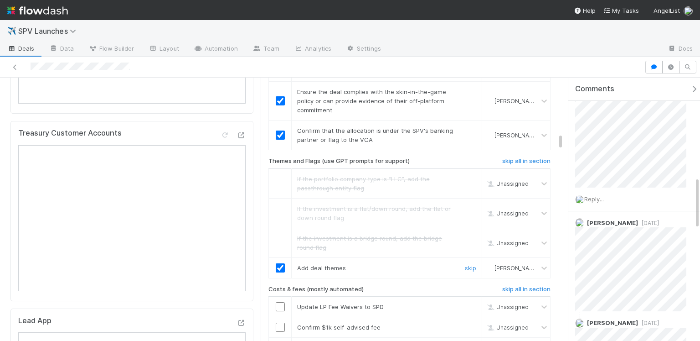
scroll to position [1692, 0]
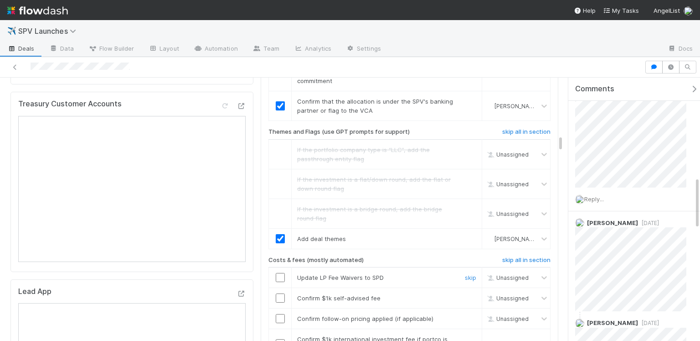
click at [278, 273] on input "checkbox" at bounding box center [280, 277] width 9 height 9
click at [281, 293] on input "checkbox" at bounding box center [280, 297] width 9 height 9
click at [278, 293] on input "checkbox" at bounding box center [280, 297] width 9 height 9
click at [280, 314] on input "checkbox" at bounding box center [280, 318] width 9 height 9
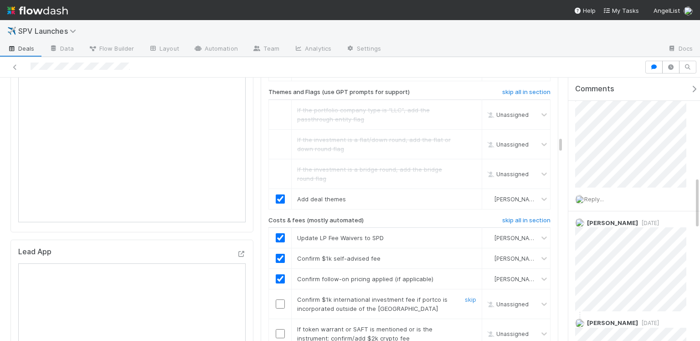
scroll to position [1734, 0]
click at [465, 293] on link "skip" at bounding box center [470, 296] width 11 height 7
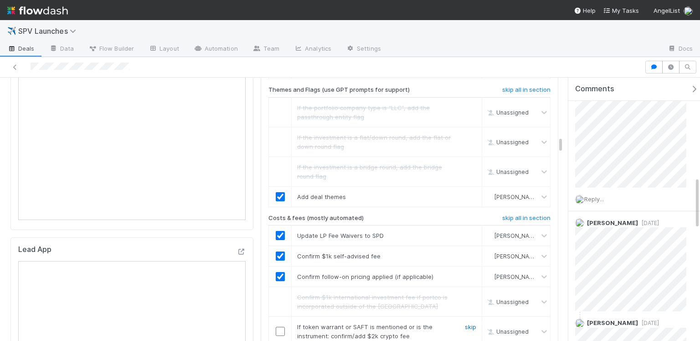
click at [465, 316] on link "skip" at bounding box center [470, 326] width 11 height 7
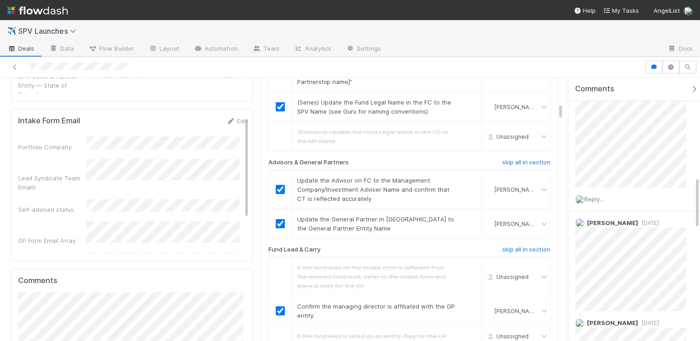
scroll to position [576, 0]
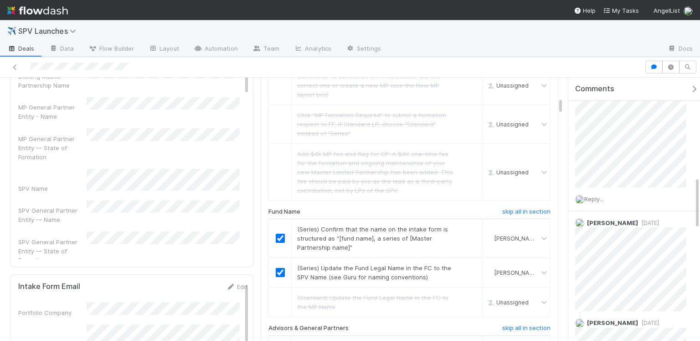
click at [198, 231] on div "SPV General Partner Entity — State of Formation" at bounding box center [132, 247] width 229 height 33
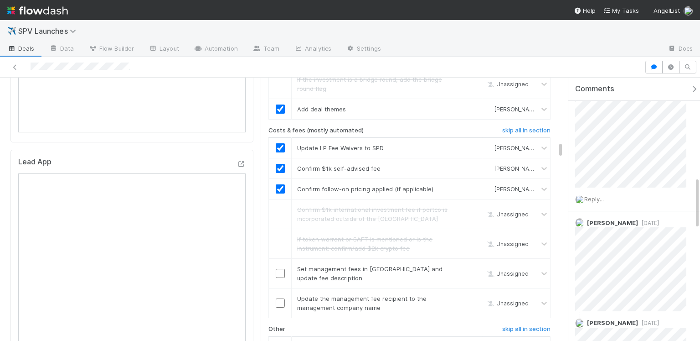
scroll to position [1918, 0]
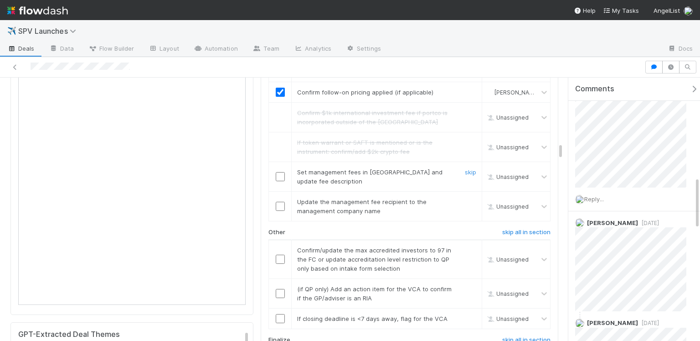
click at [277, 172] on input "checkbox" at bounding box center [280, 176] width 9 height 9
click at [278, 191] on td at bounding box center [280, 206] width 23 height 30
click at [278, 201] on input "checkbox" at bounding box center [280, 205] width 9 height 9
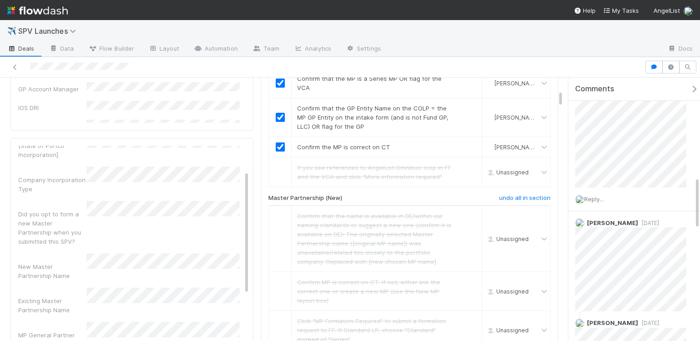
scroll to position [0, 0]
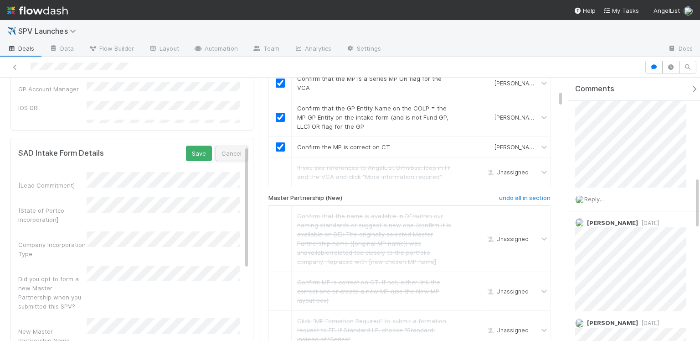
click at [222, 145] on button "Cancel" at bounding box center [232, 152] width 32 height 15
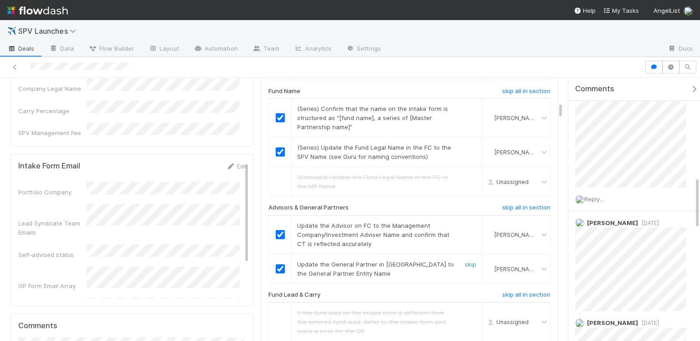
scroll to position [727, 0]
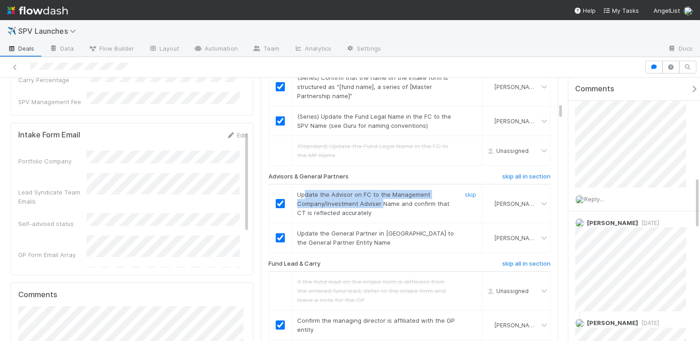
drag, startPoint x: 305, startPoint y: 171, endPoint x: 378, endPoint y: 182, distance: 74.6
click at [378, 191] on span "Update the Advisor on FC to the Management Company/Investment Adviser Name and …" at bounding box center [373, 204] width 152 height 26
click at [377, 191] on span "Update the Advisor on FC to the Management Company/Investment Adviser Name and …" at bounding box center [373, 204] width 152 height 26
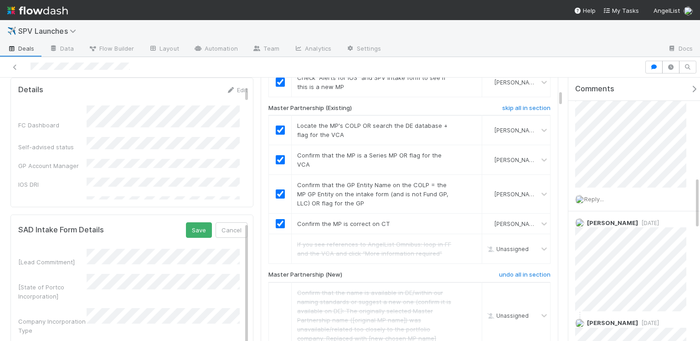
scroll to position [291, 0]
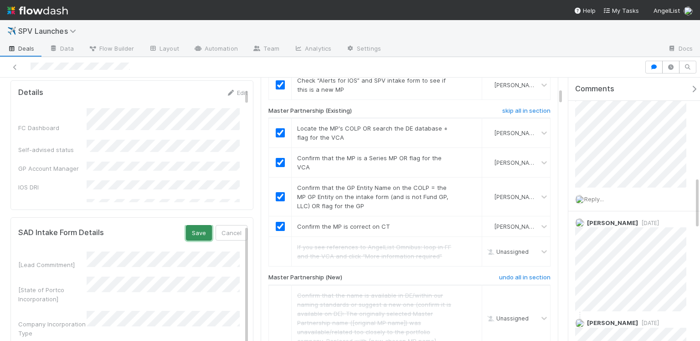
click at [191, 225] on button "Save" at bounding box center [199, 232] width 26 height 15
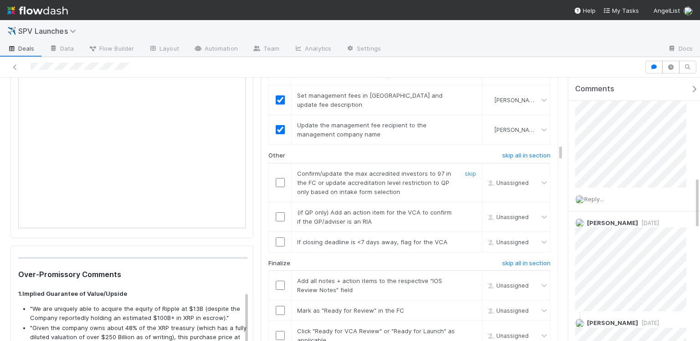
scroll to position [1962, 0]
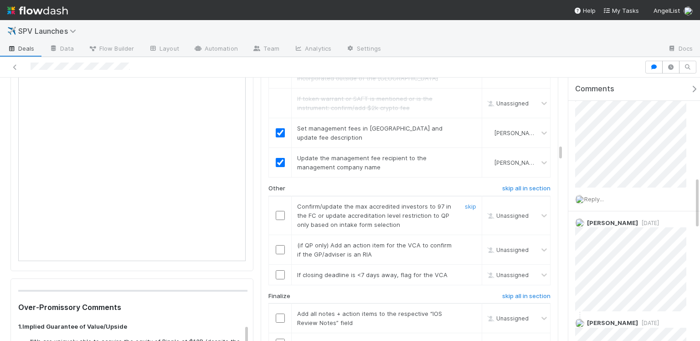
click at [279, 211] on input "checkbox" at bounding box center [280, 215] width 9 height 9
click at [469, 241] on link "skip" at bounding box center [470, 244] width 11 height 7
click at [276, 270] on input "checkbox" at bounding box center [280, 274] width 9 height 9
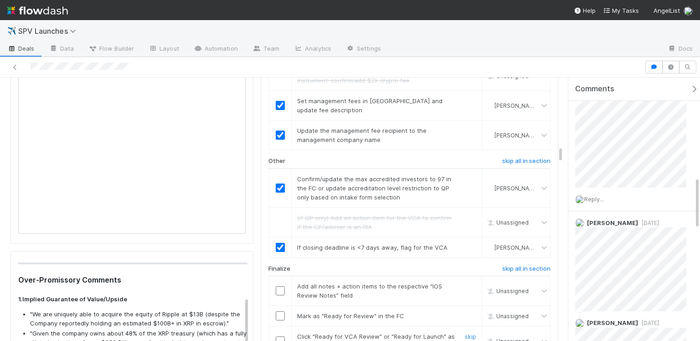
scroll to position [2015, 0]
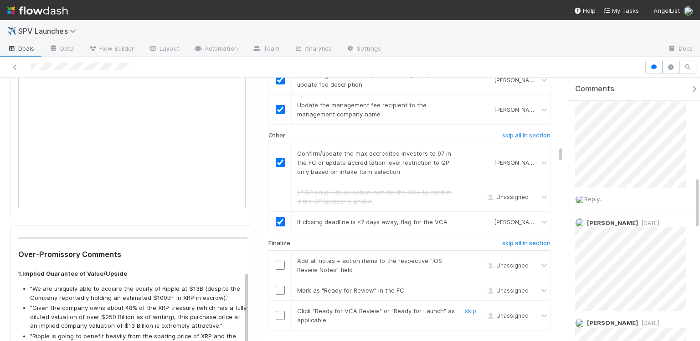
click at [278, 310] on input "checkbox" at bounding box center [280, 314] width 9 height 9
click at [279, 285] on input "checkbox" at bounding box center [280, 289] width 9 height 9
click at [279, 260] on input "checkbox" at bounding box center [280, 264] width 9 height 9
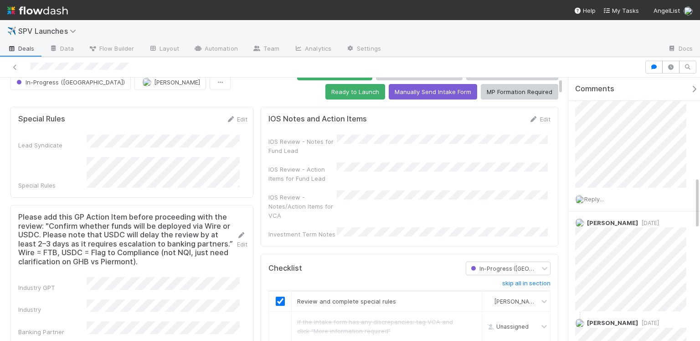
scroll to position [0, 0]
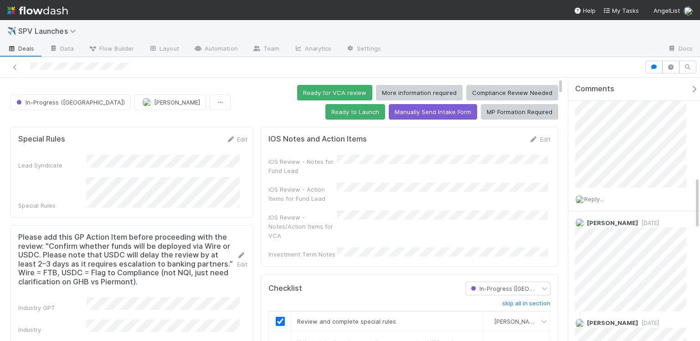
click at [346, 196] on div "IOS Review - Action Items for Fund Lead" at bounding box center [410, 192] width 282 height 21
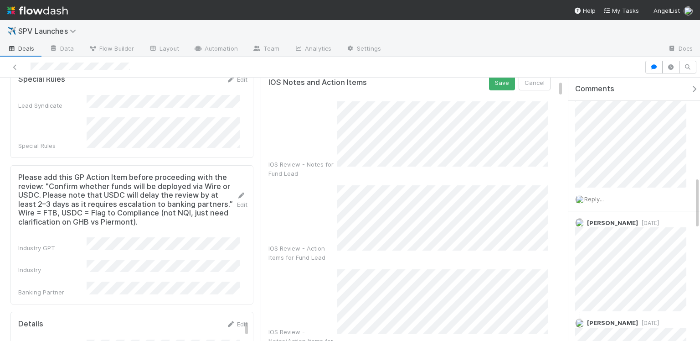
scroll to position [122, 0]
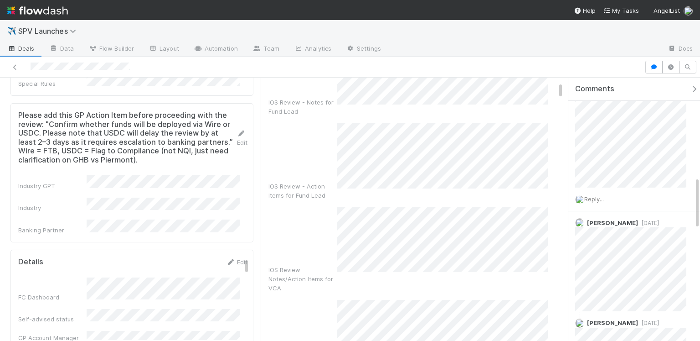
click at [309, 299] on div "Investment Term Notes" at bounding box center [410, 332] width 282 height 67
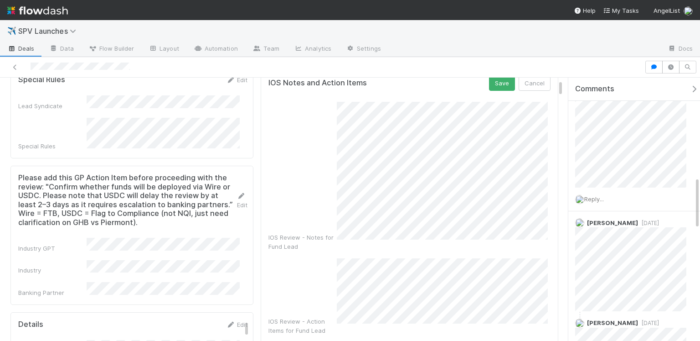
click at [295, 258] on div "IOS Review - Action Items for Fund Lead" at bounding box center [410, 296] width 282 height 77
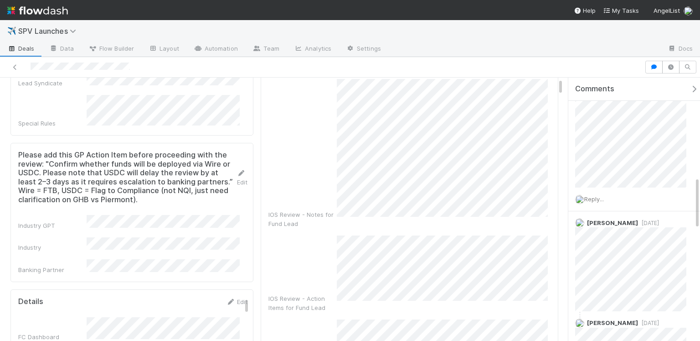
scroll to position [16, 0]
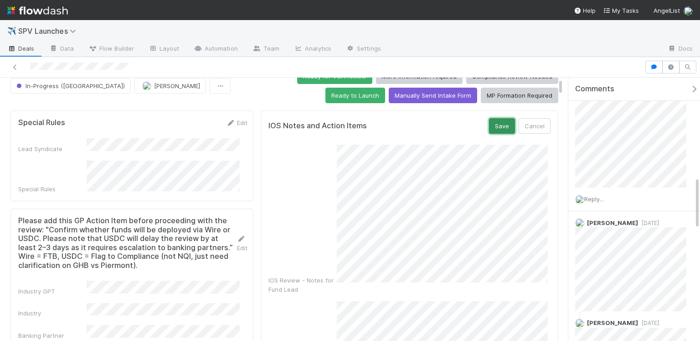
click at [497, 119] on button "Save" at bounding box center [502, 125] width 26 height 15
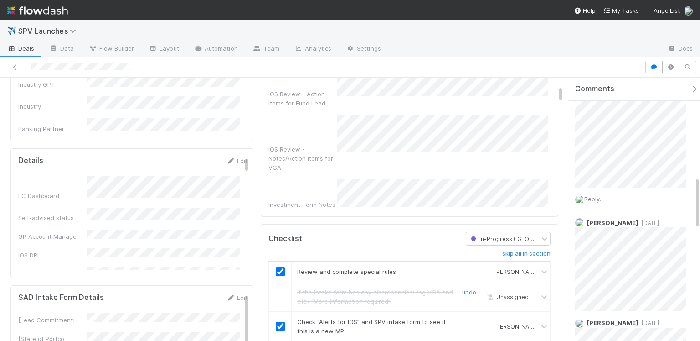
scroll to position [0, 0]
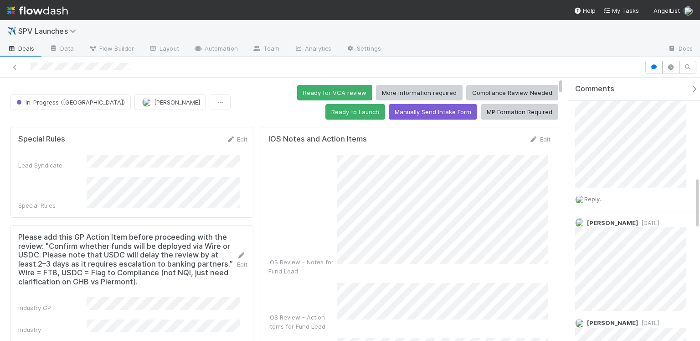
click at [297, 97] on button "Ready for VCA review" at bounding box center [334, 92] width 75 height 15
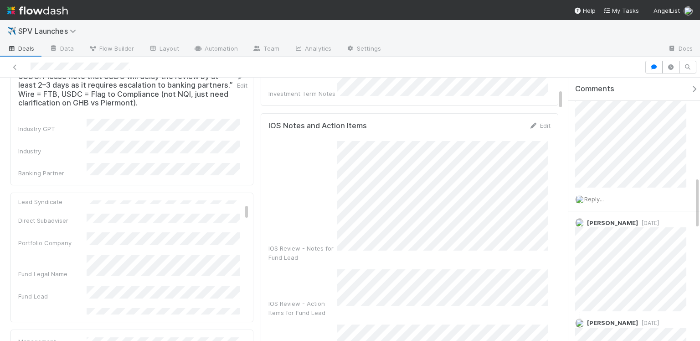
scroll to position [88, 0]
